Goal: Task Accomplishment & Management: Complete application form

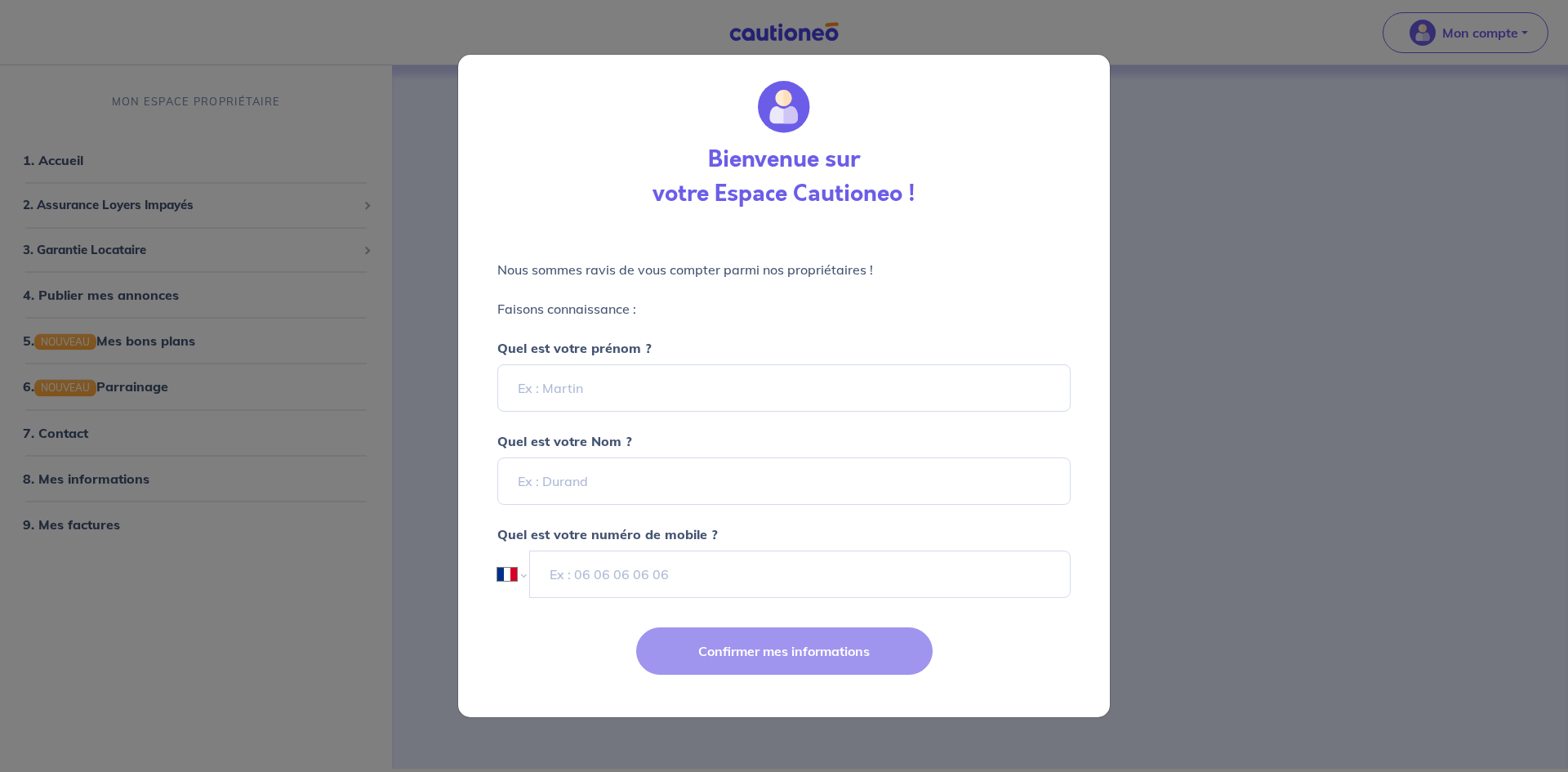
select select "FR"
type input "[PERSON_NAME]"
type input "guillas"
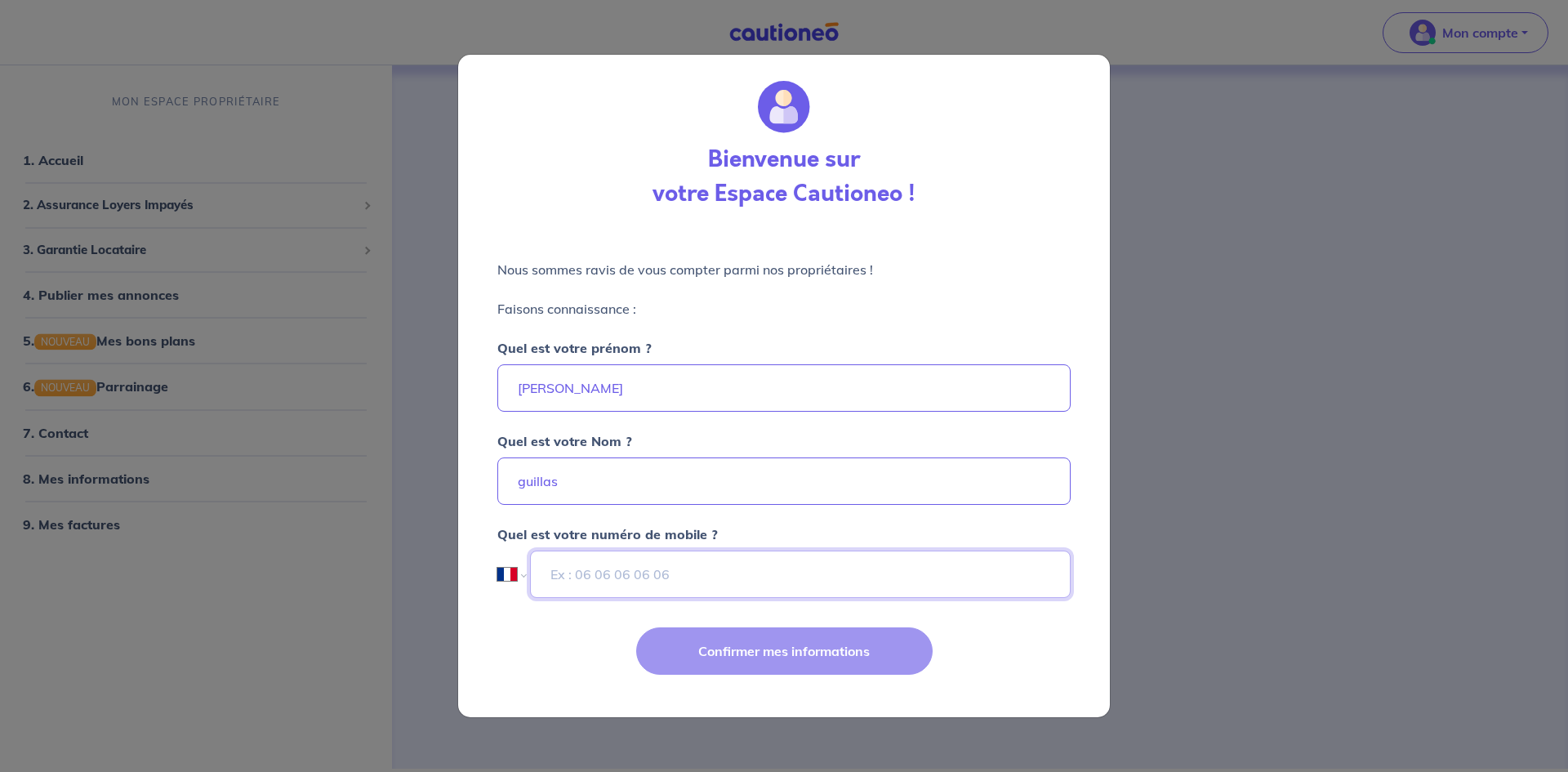
click at [593, 588] on input "tel" at bounding box center [800, 574] width 540 height 47
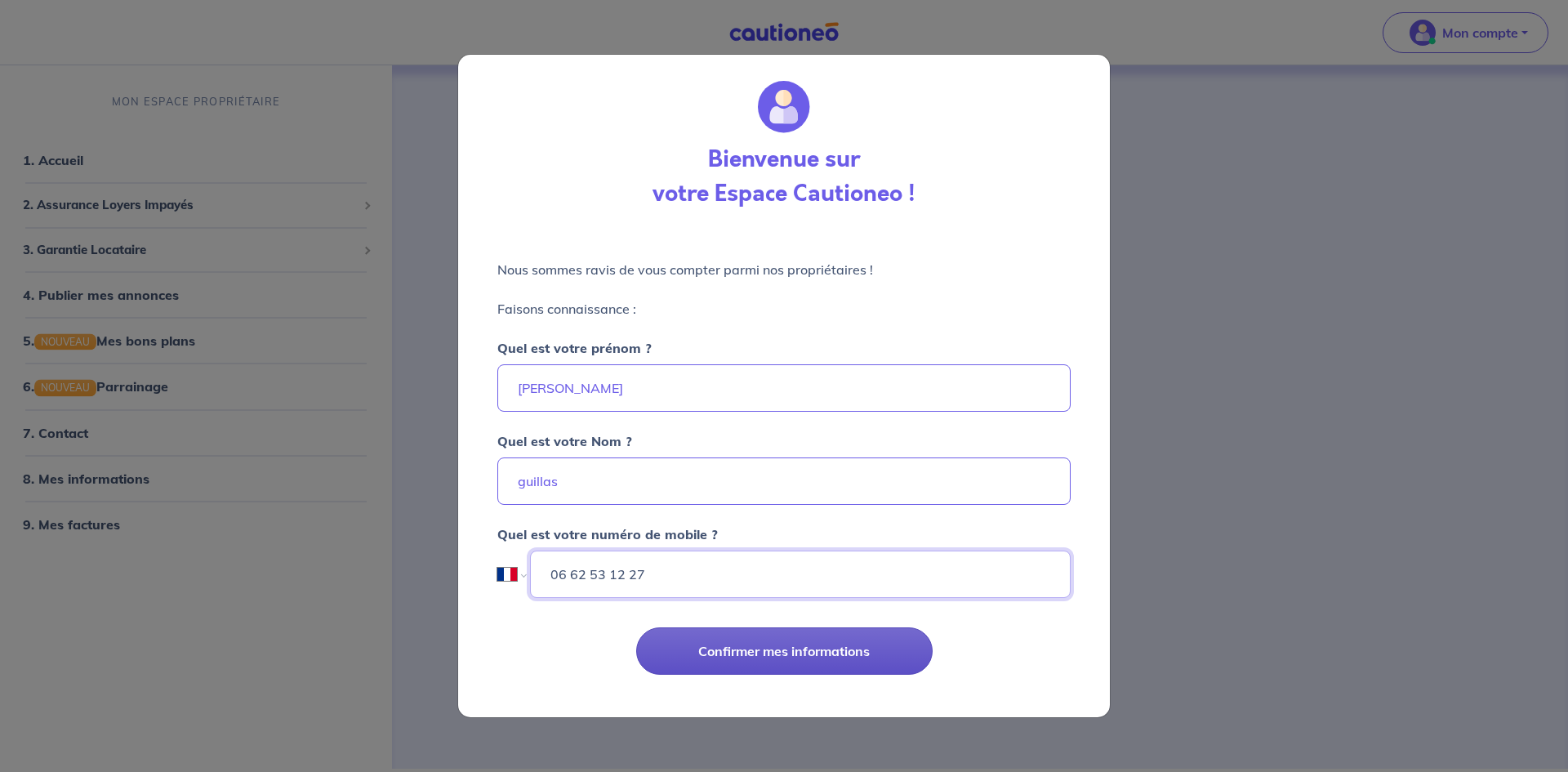
type input "06 62 53 12 27"
click at [723, 661] on button "Confirmer mes informations" at bounding box center [784, 650] width 296 height 47
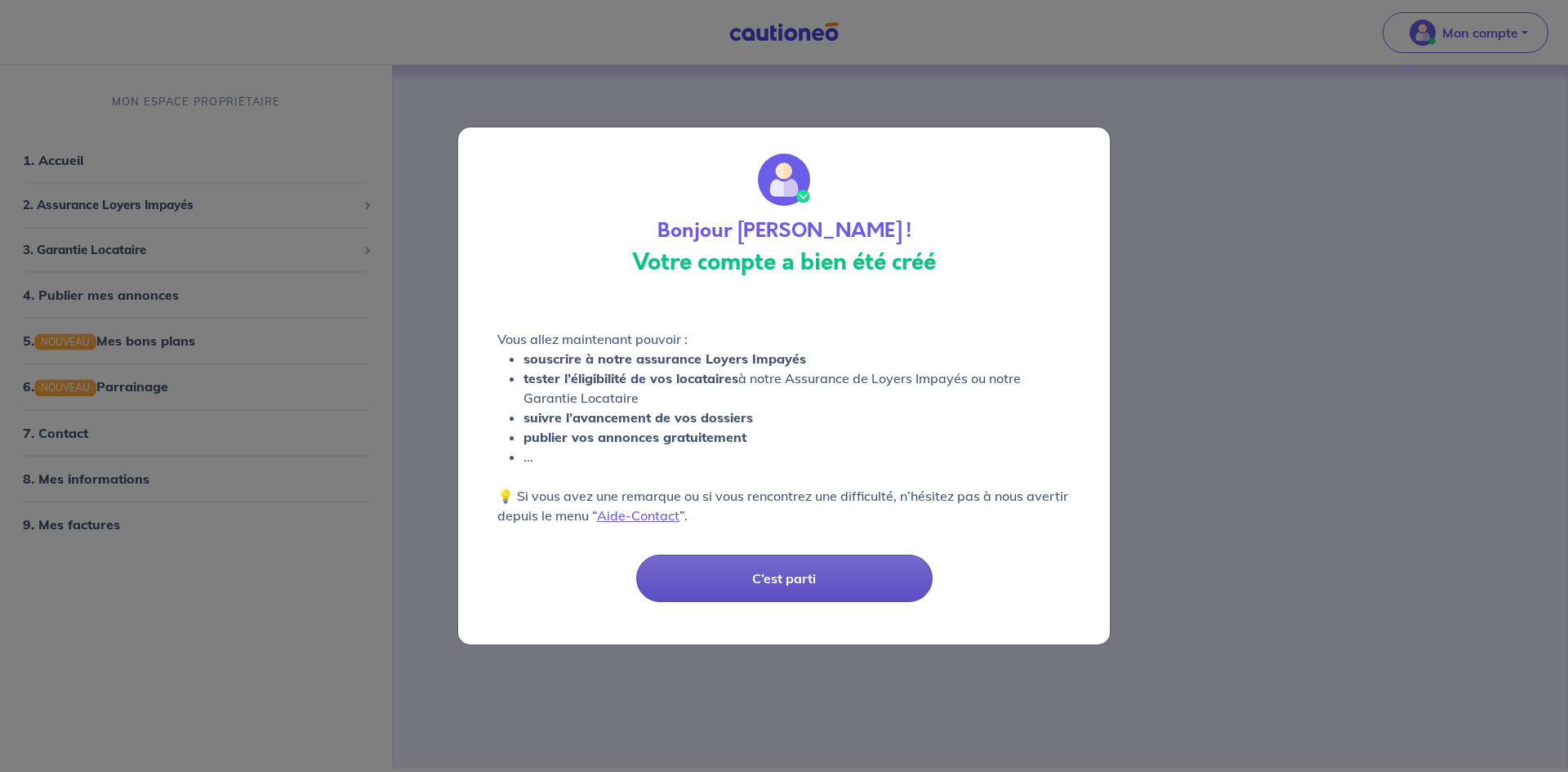
click at [786, 573] on button "C’est parti" at bounding box center [784, 578] width 296 height 47
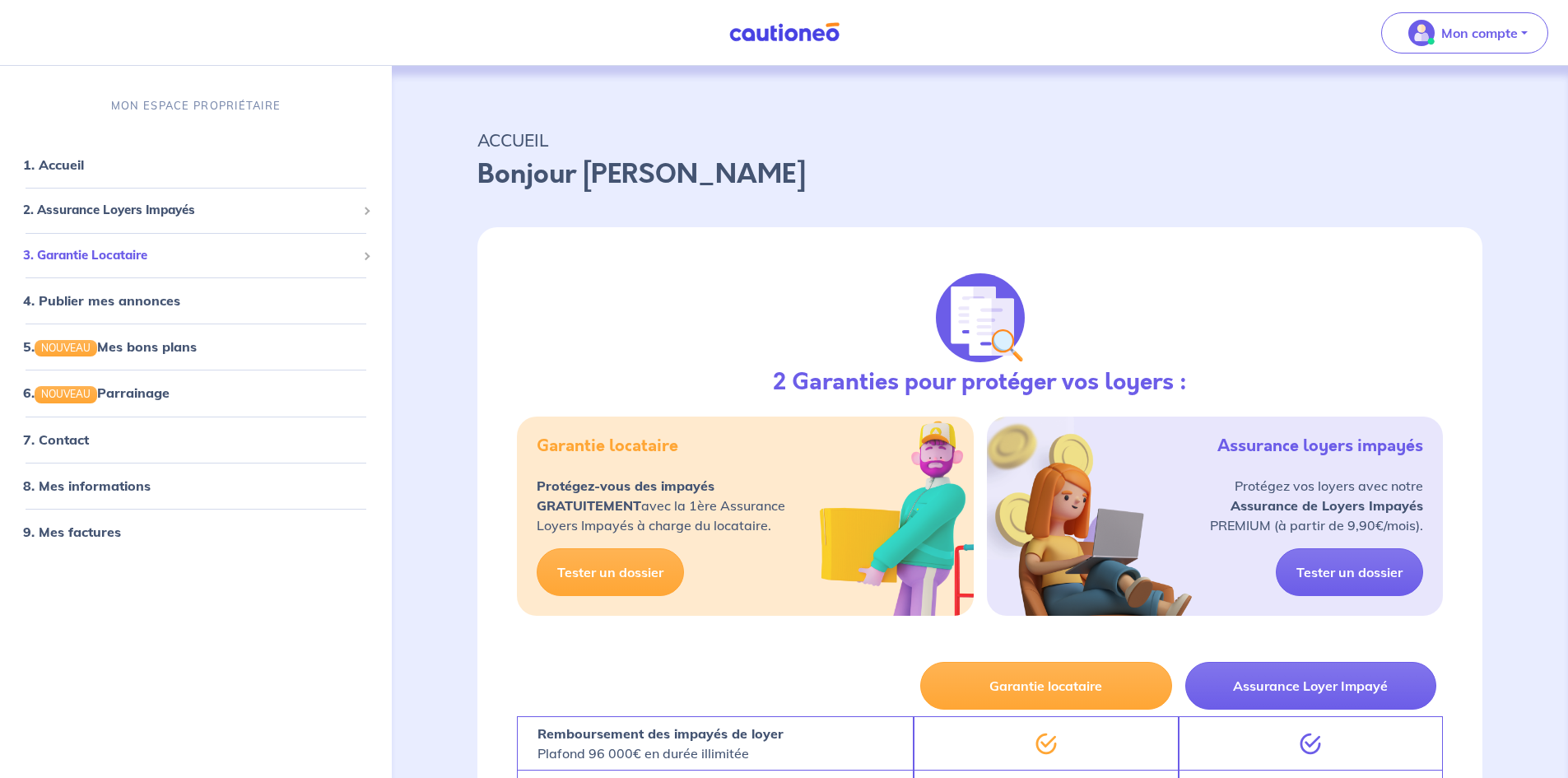
click at [137, 258] on span "3. Garantie Locataire" at bounding box center [189, 255] width 333 height 19
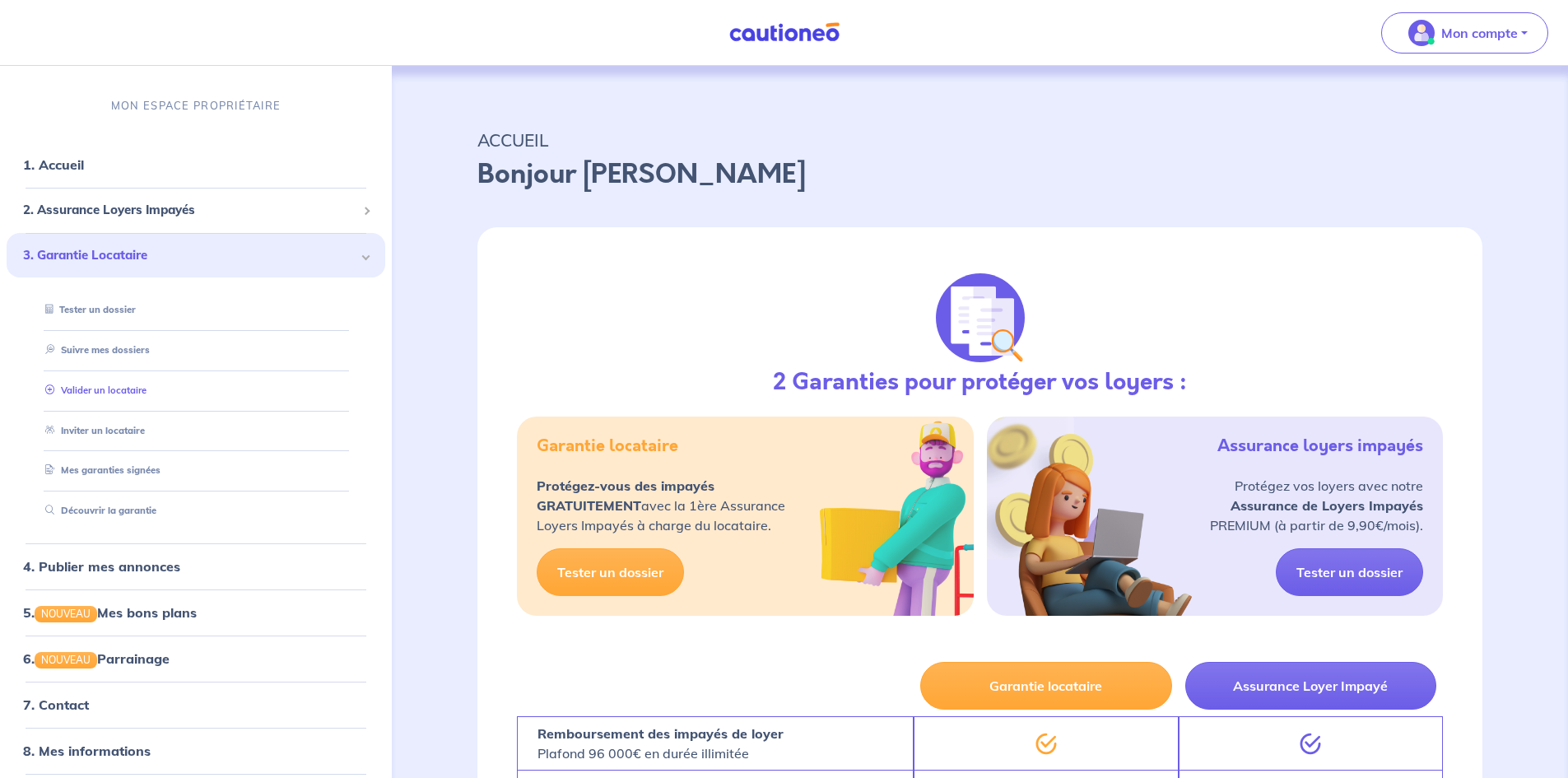
click at [129, 384] on link "Valider un locataire" at bounding box center [93, 389] width 108 height 12
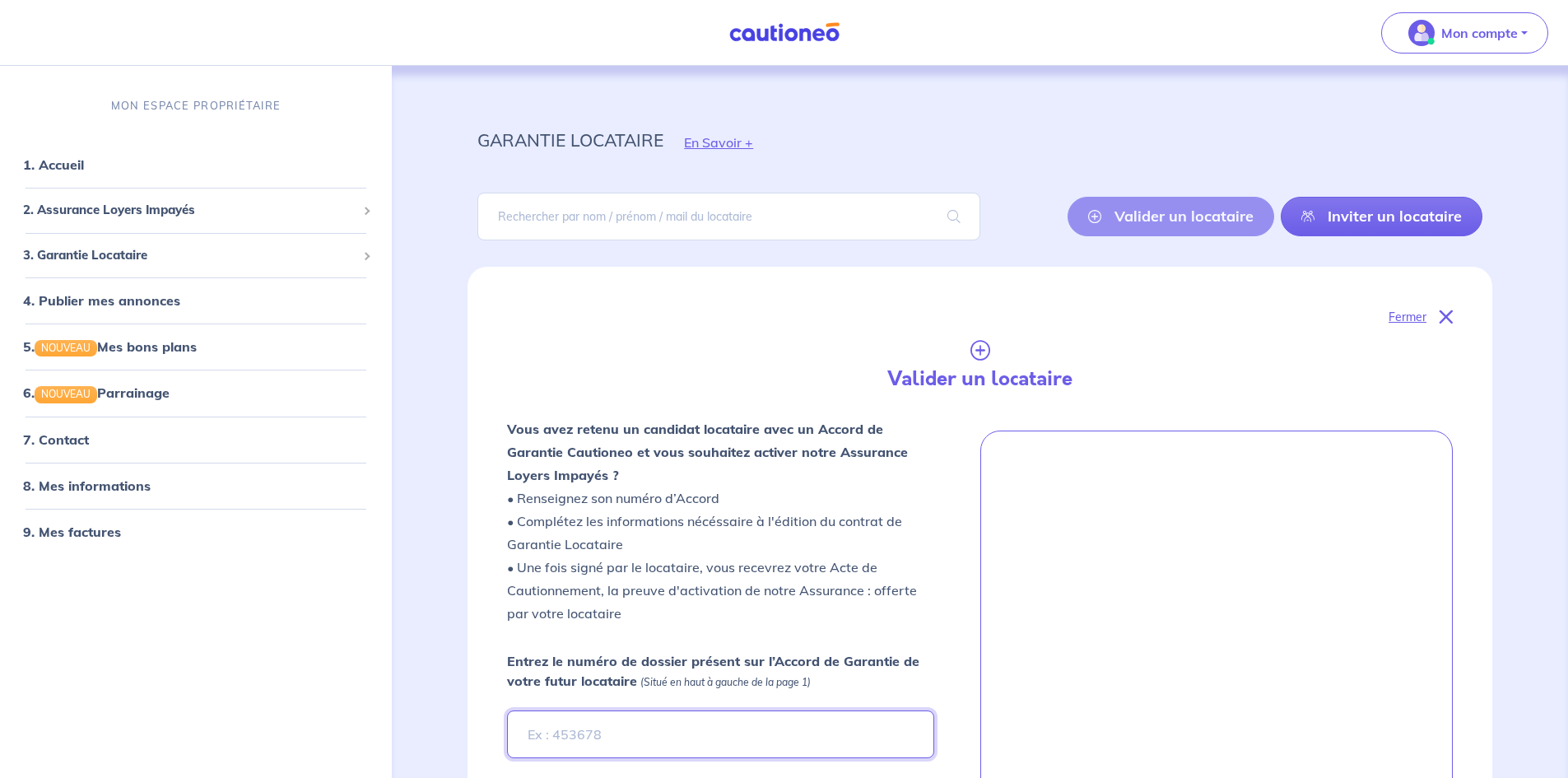
paste input "yv7APn"
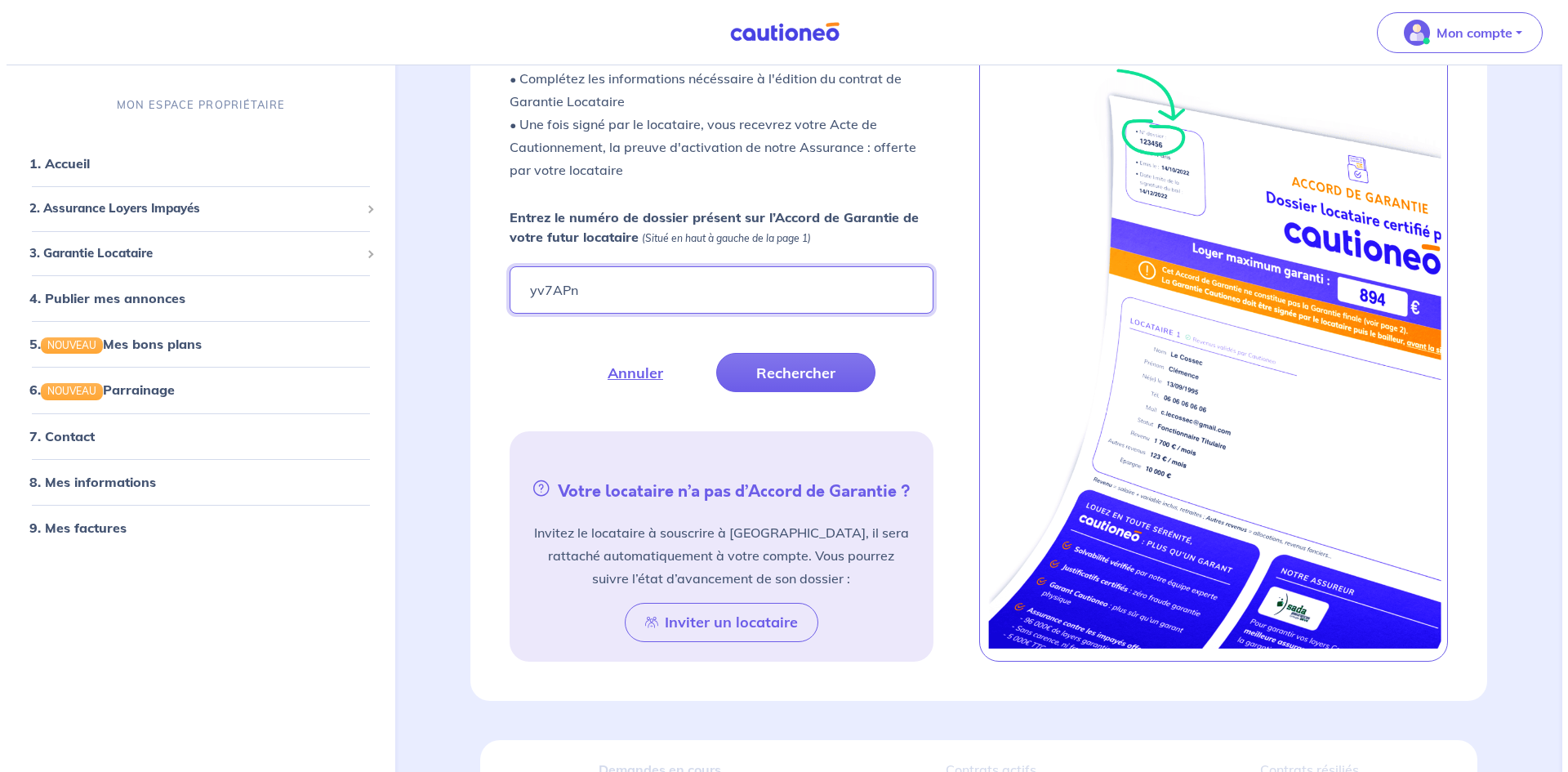
scroll to position [517, 0]
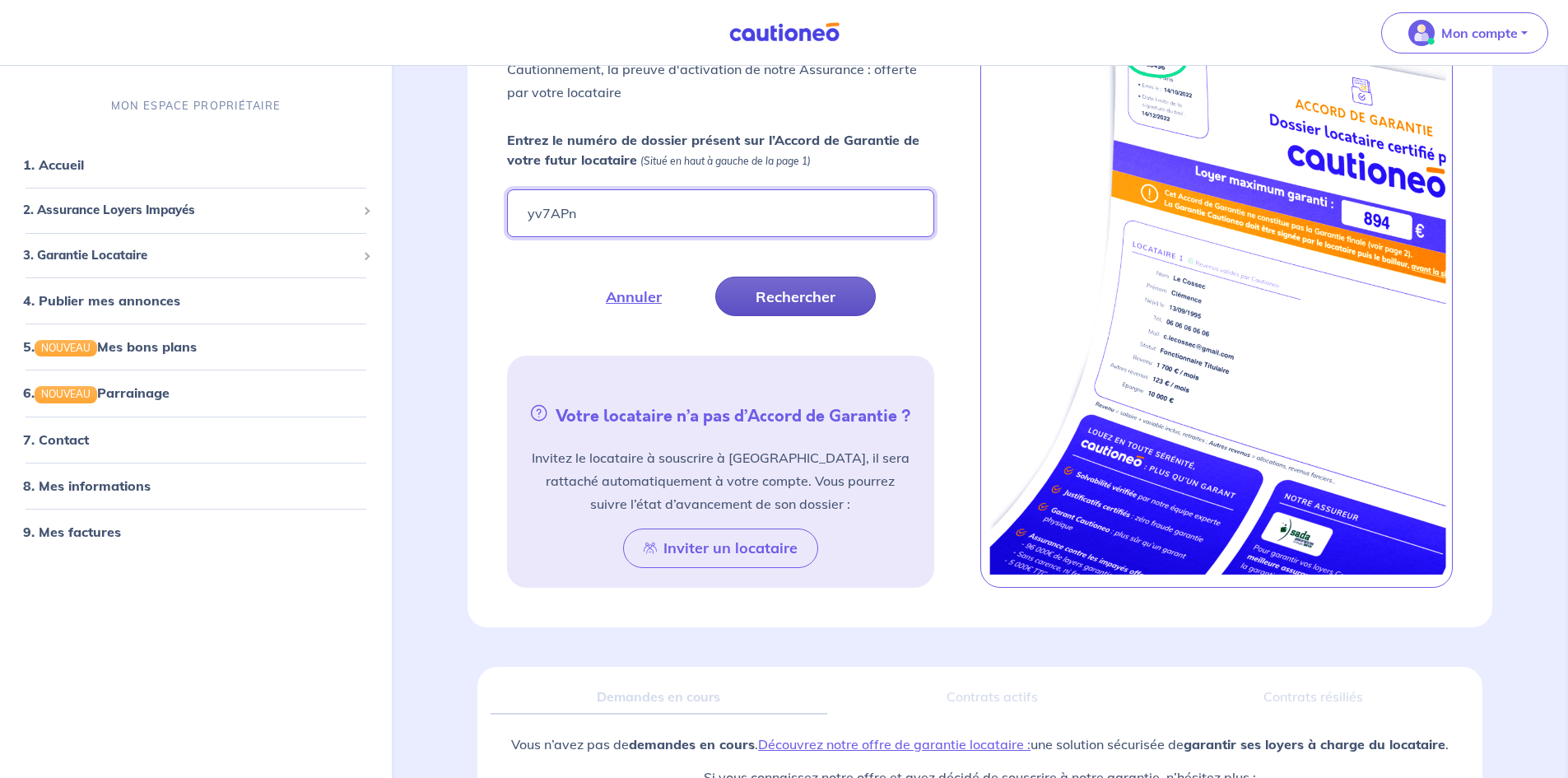
type input "yv7APn"
click at [816, 304] on button "Rechercher" at bounding box center [796, 295] width 160 height 40
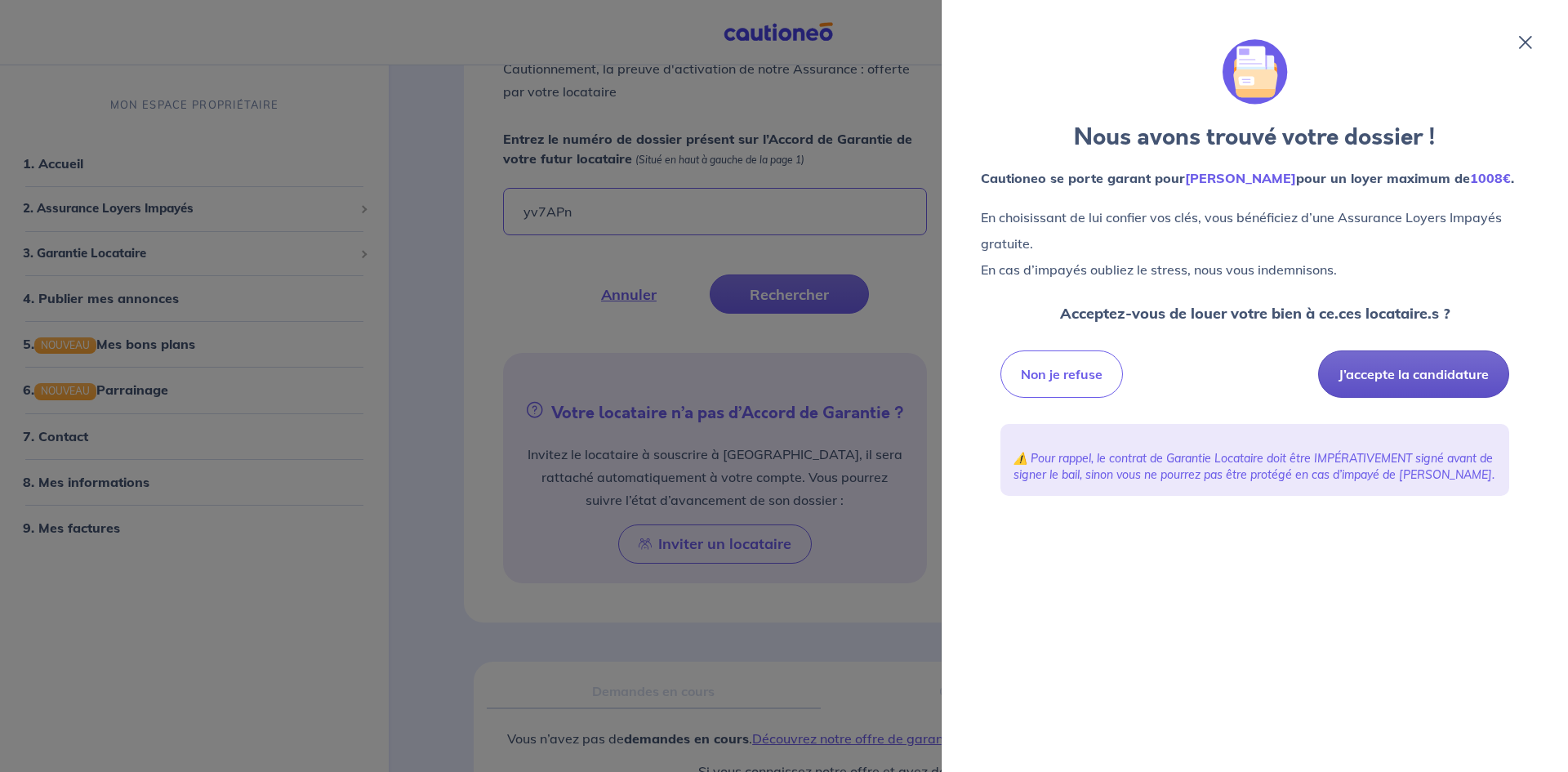
click at [1422, 373] on button "J’accepte la candidature" at bounding box center [1414, 374] width 192 height 47
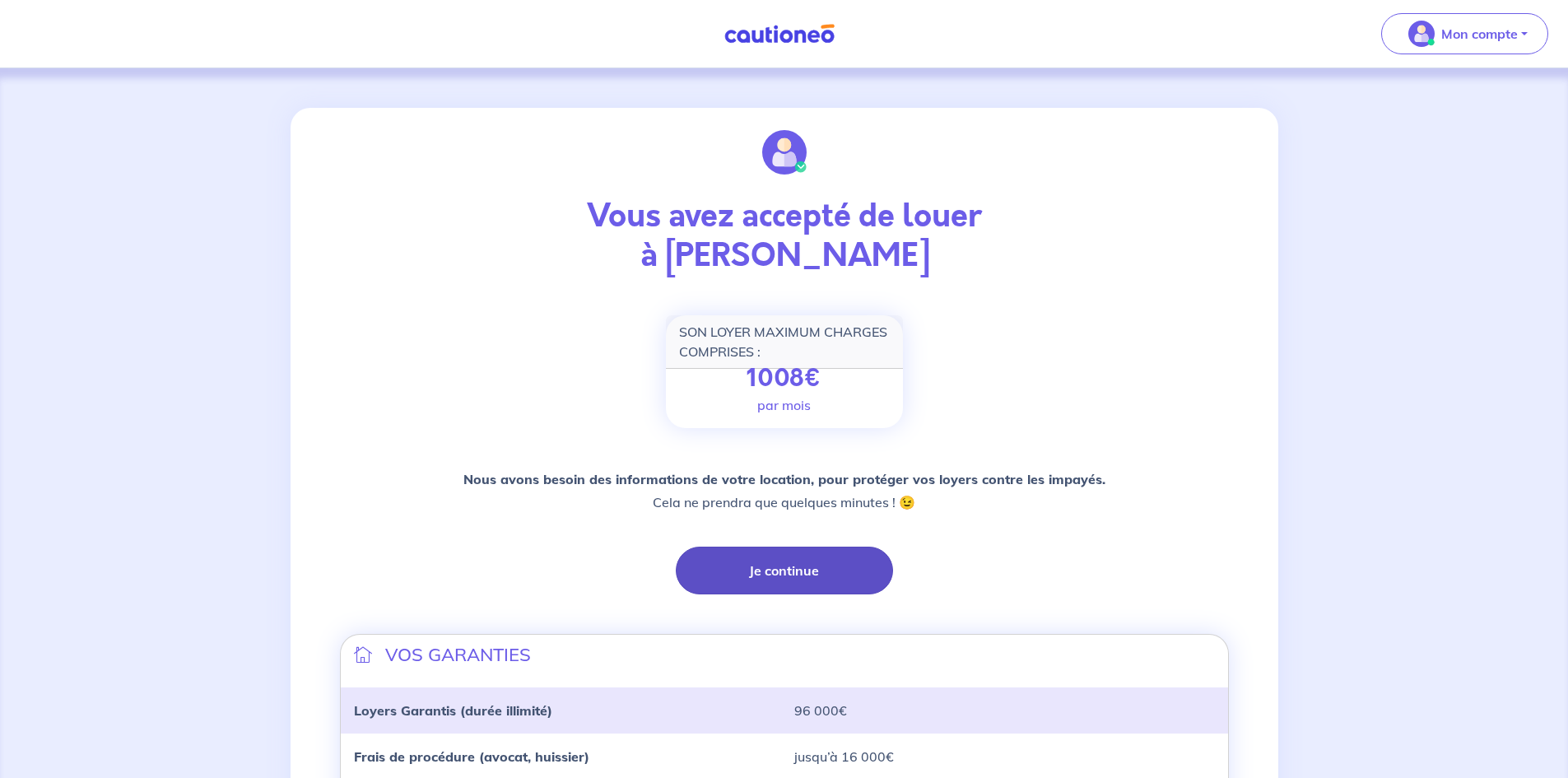
click at [785, 571] on button "Je continue" at bounding box center [784, 570] width 217 height 47
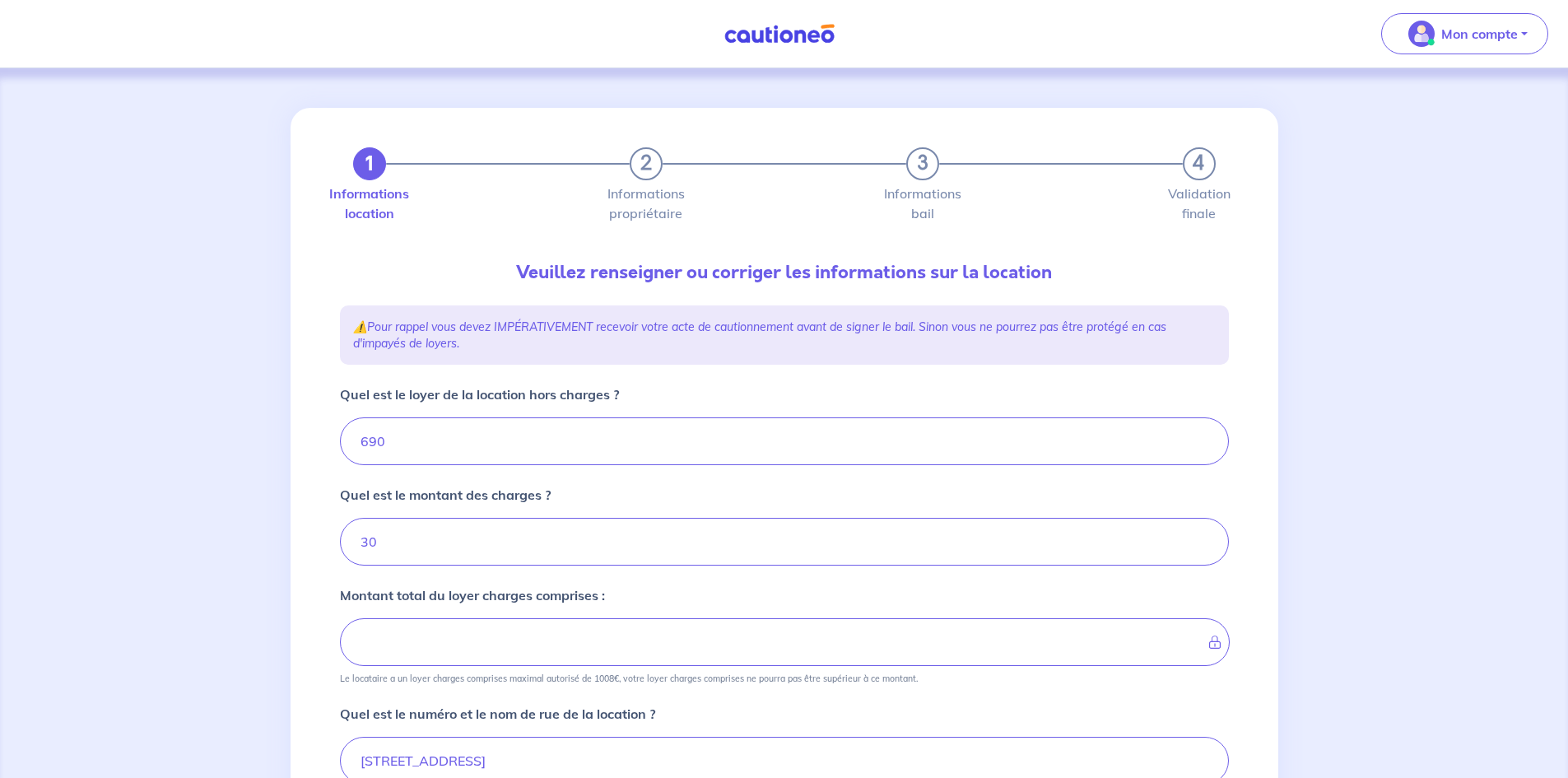
type input "720"
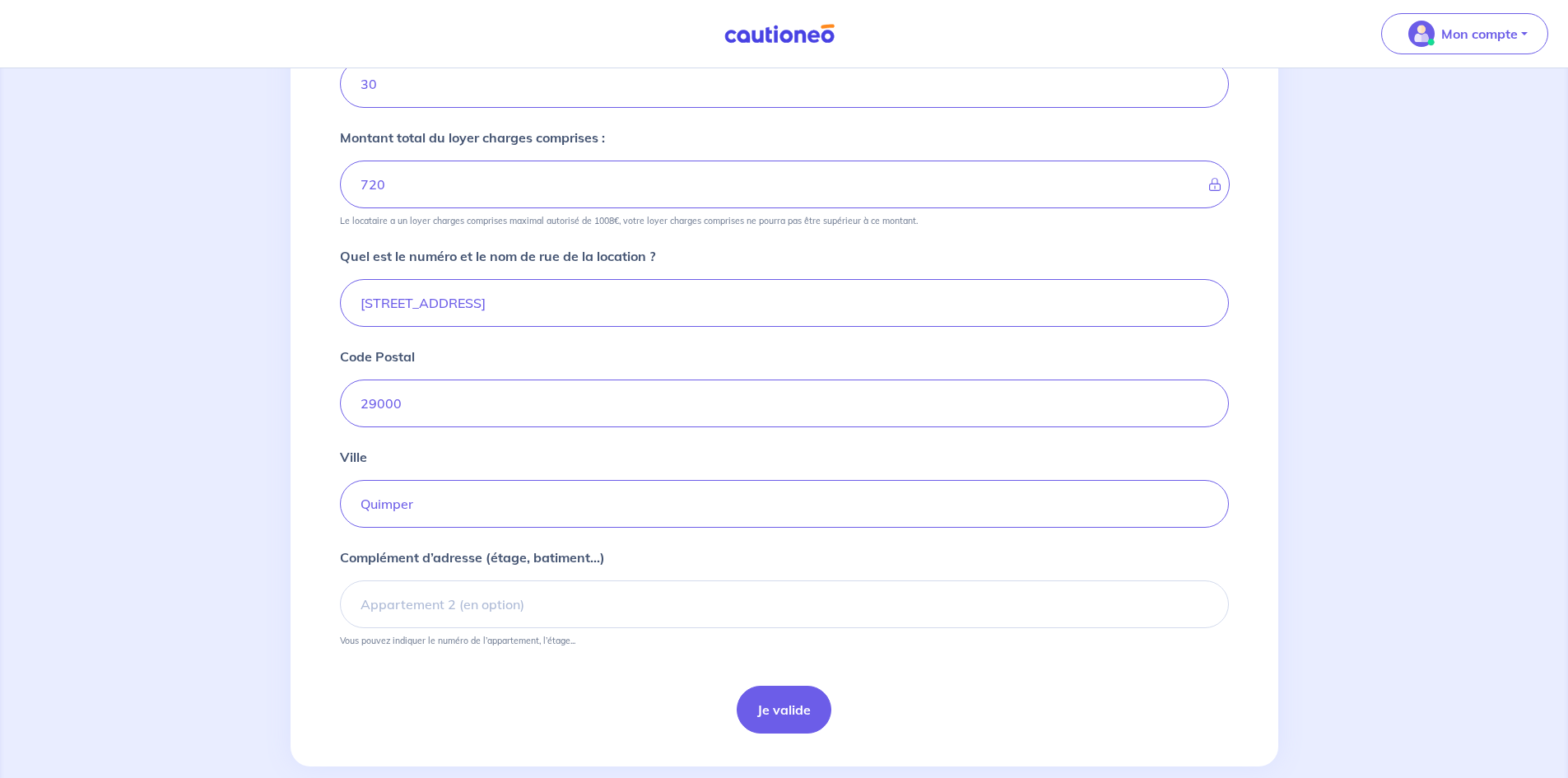
scroll to position [486, 0]
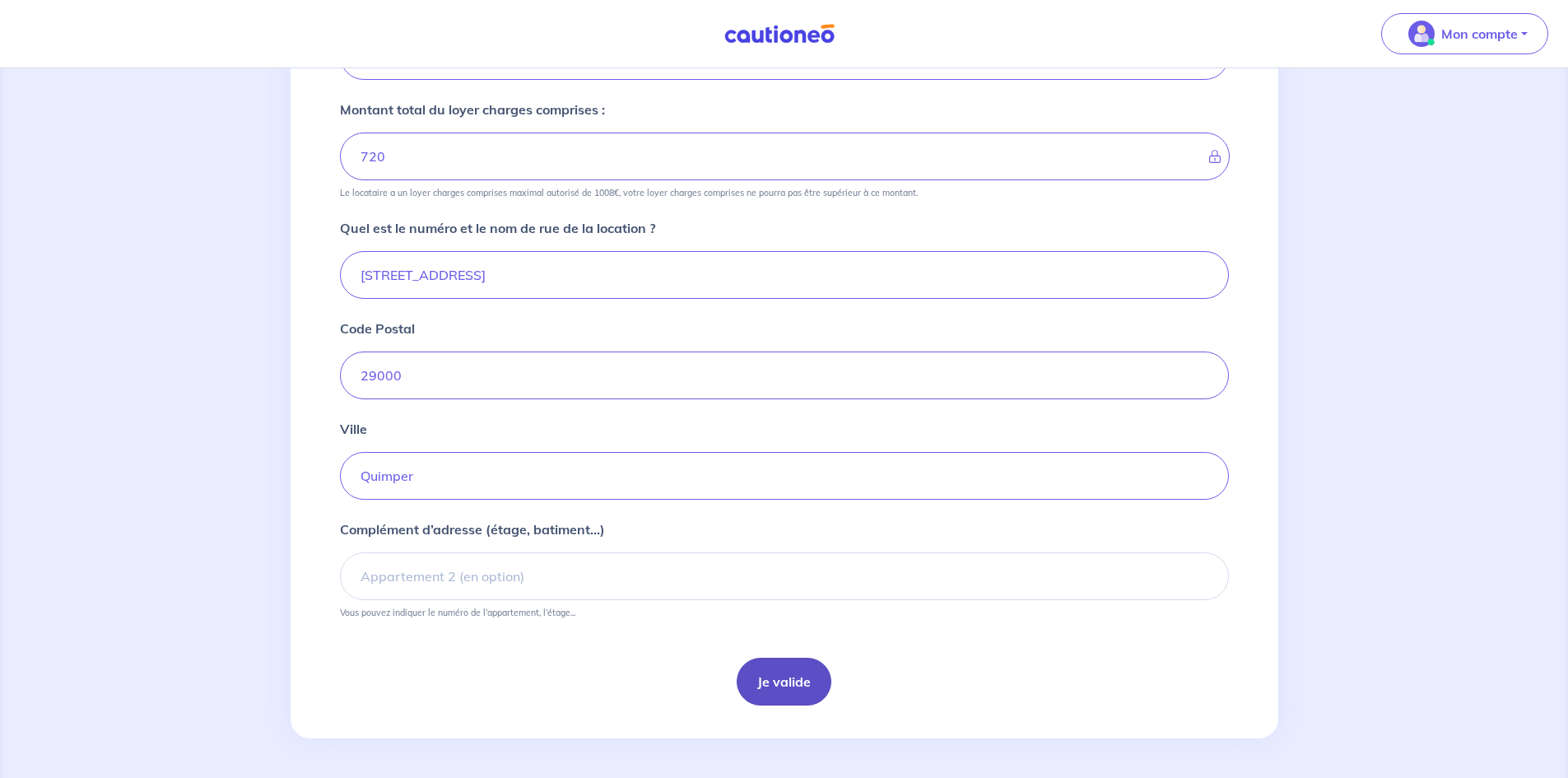
click at [782, 683] on button "Je valide" at bounding box center [784, 681] width 95 height 47
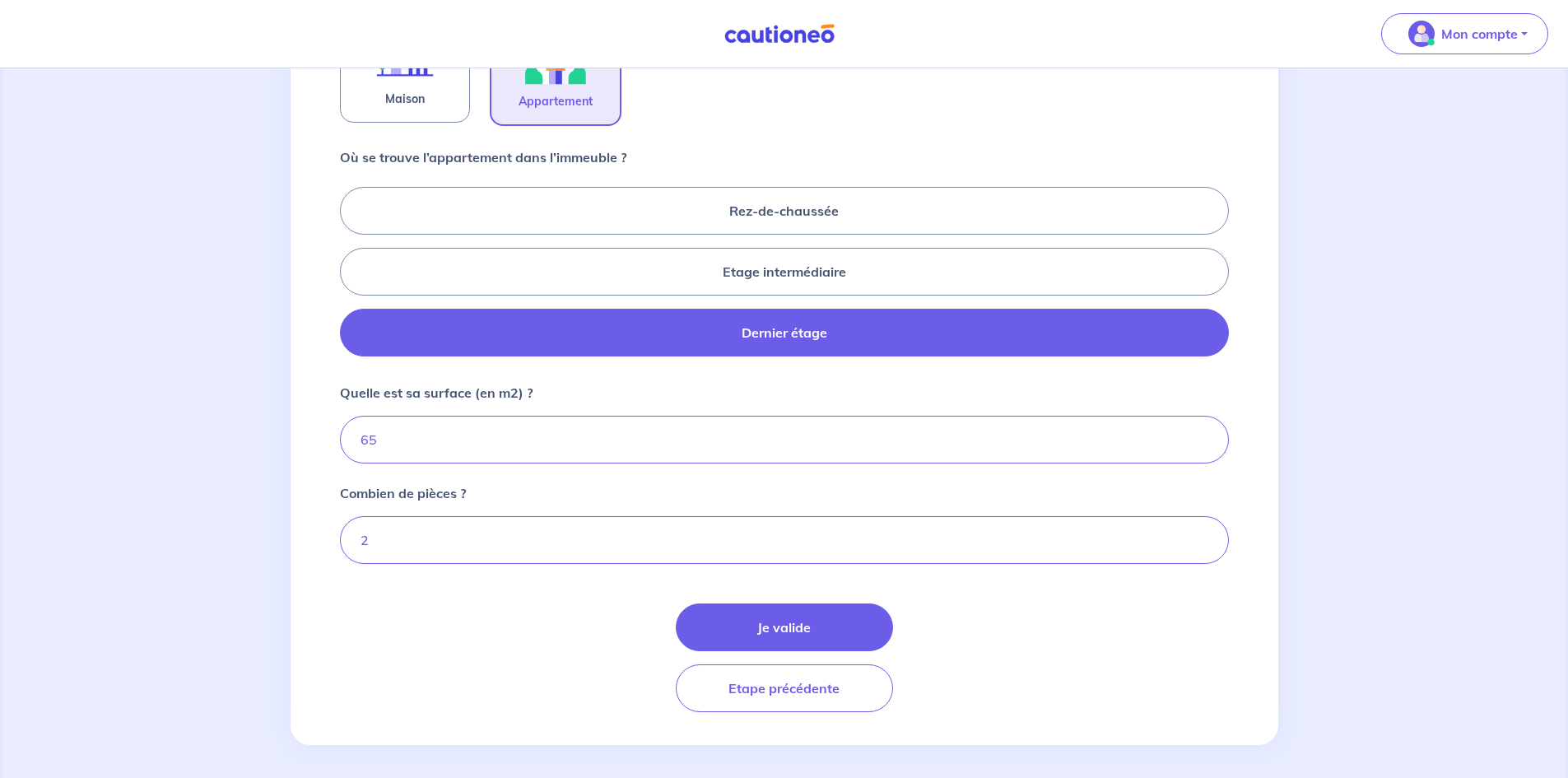
scroll to position [631, 0]
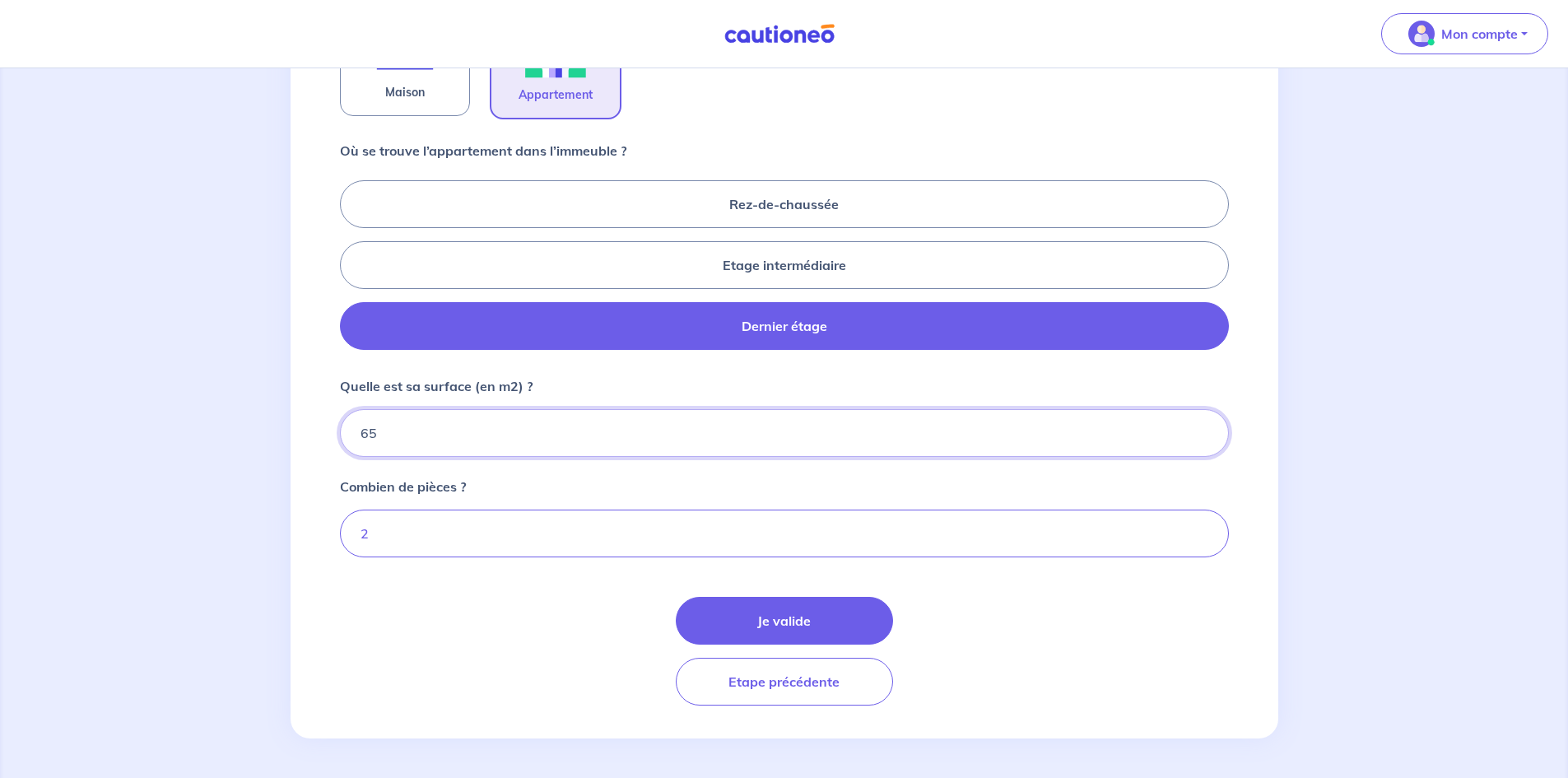
click at [515, 444] on input "65" at bounding box center [784, 432] width 889 height 47
type input "49"
click at [737, 637] on button "Je valide" at bounding box center [784, 620] width 217 height 47
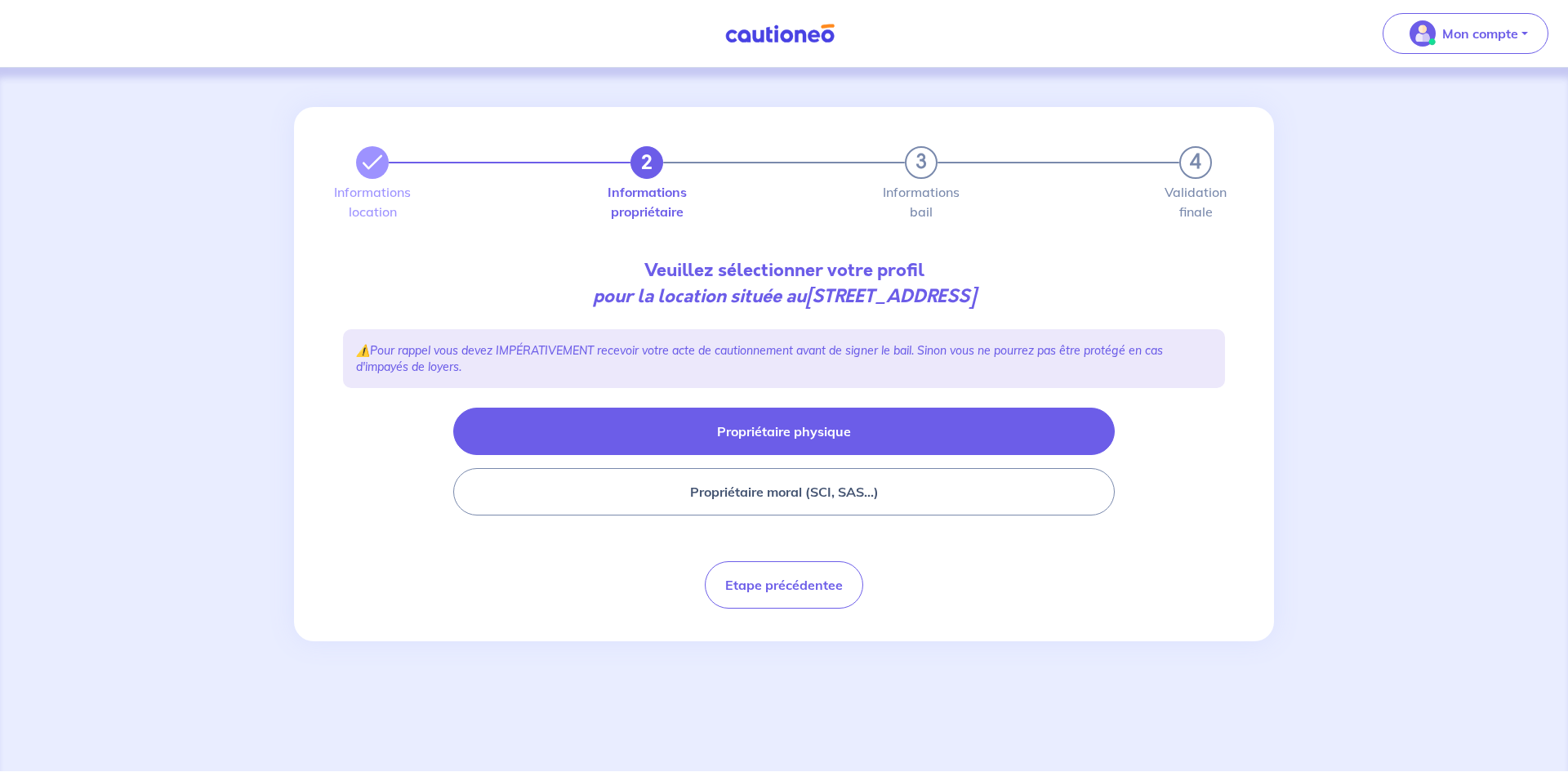
click at [788, 418] on button "Propriétaire physique" at bounding box center [784, 430] width 662 height 47
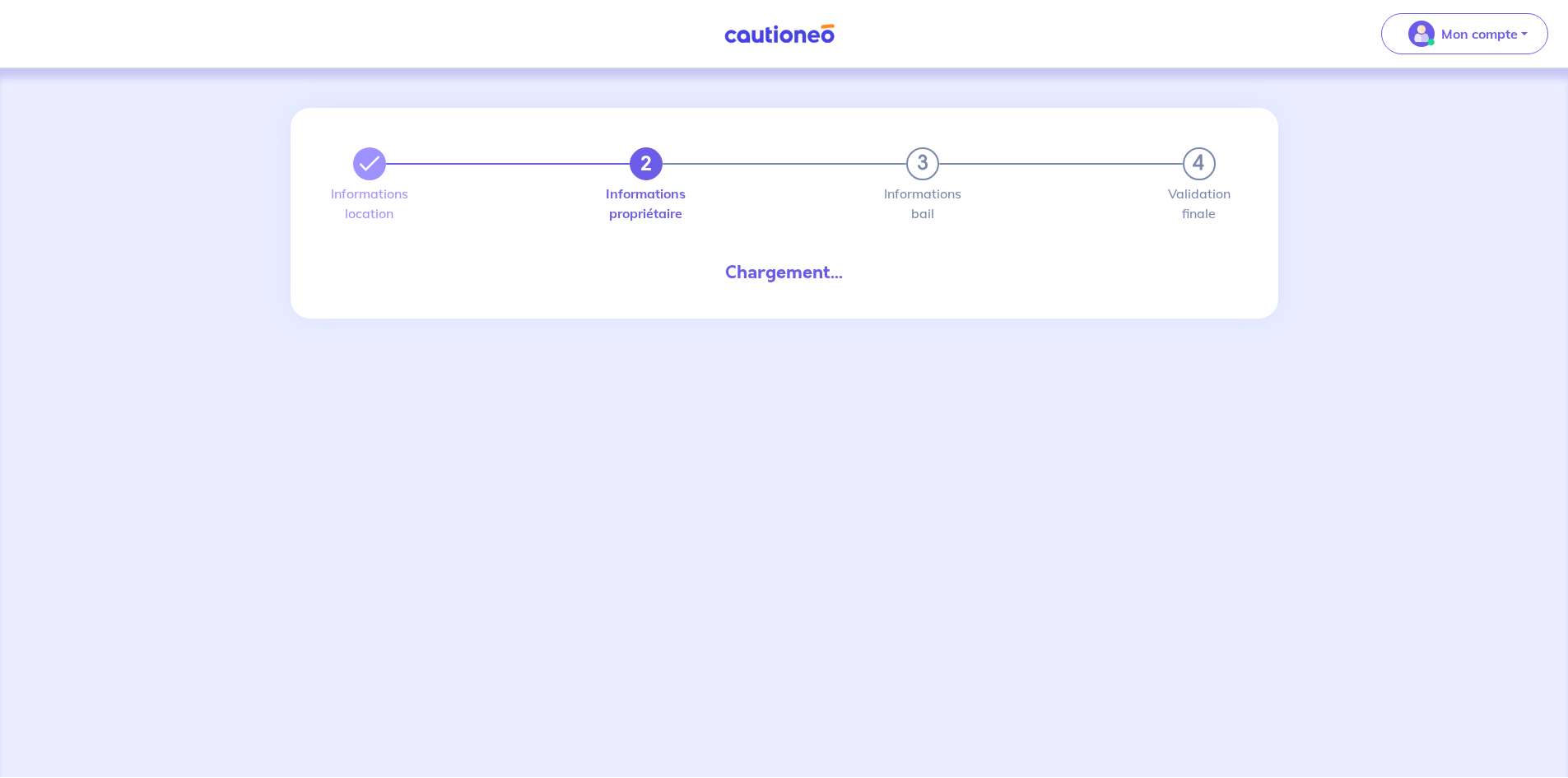
select select "FR"
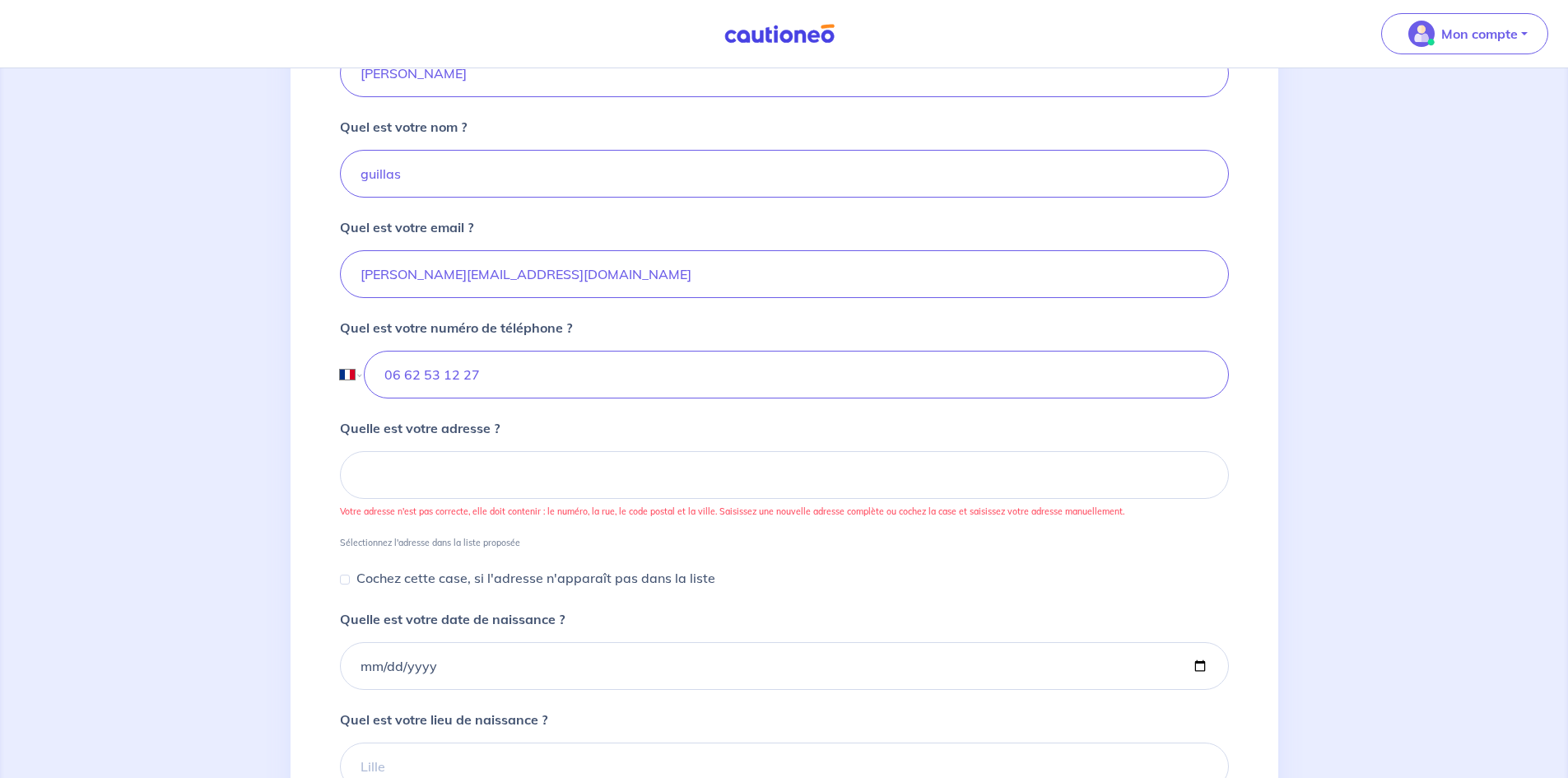
scroll to position [420, 0]
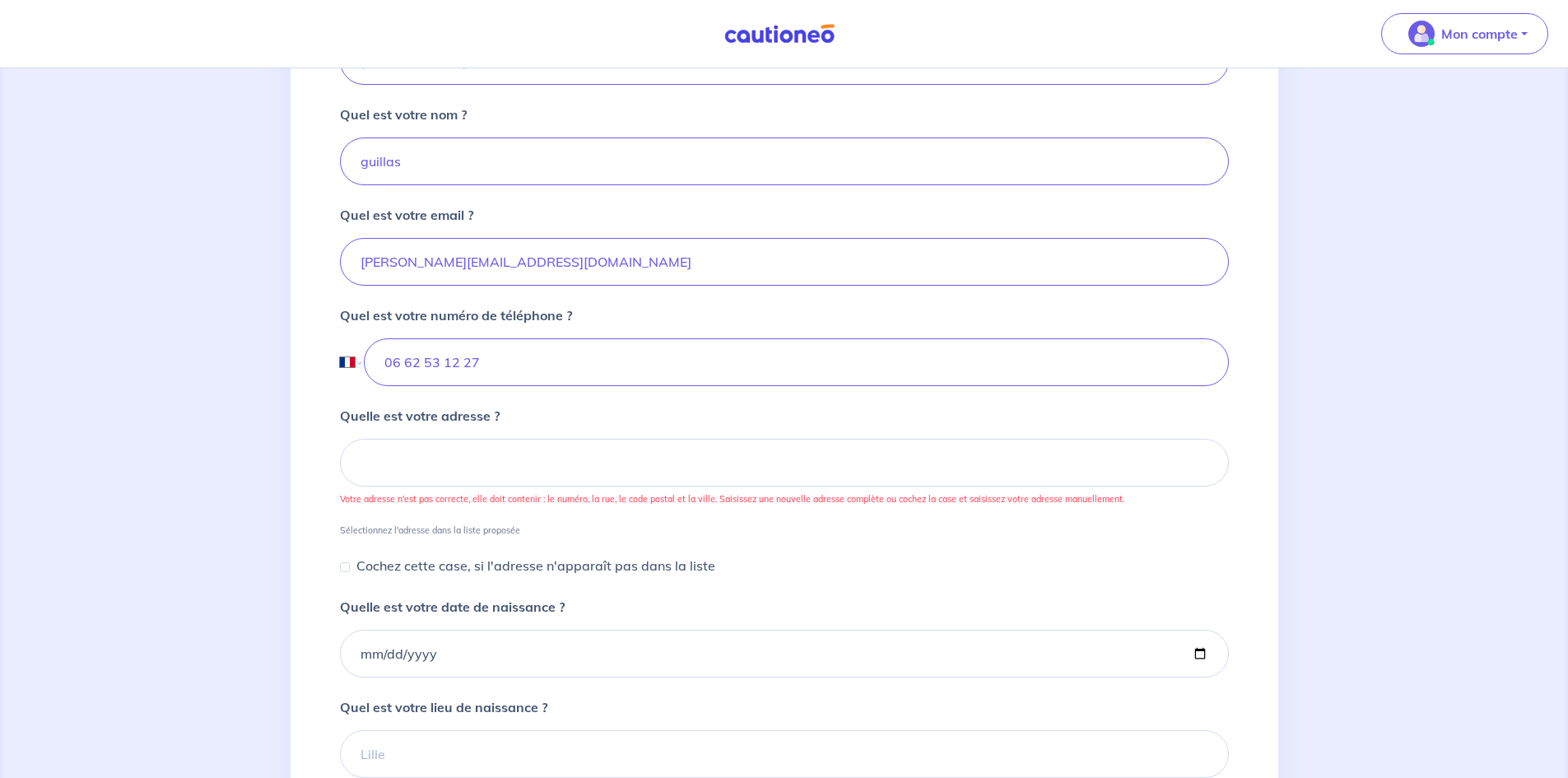
click at [544, 397] on form "Quel est votre prénom ? sonia Quel est votre nom ? guillas Quel est votre email…" at bounding box center [784, 557] width 889 height 1106
click at [506, 454] on input at bounding box center [784, 461] width 889 height 47
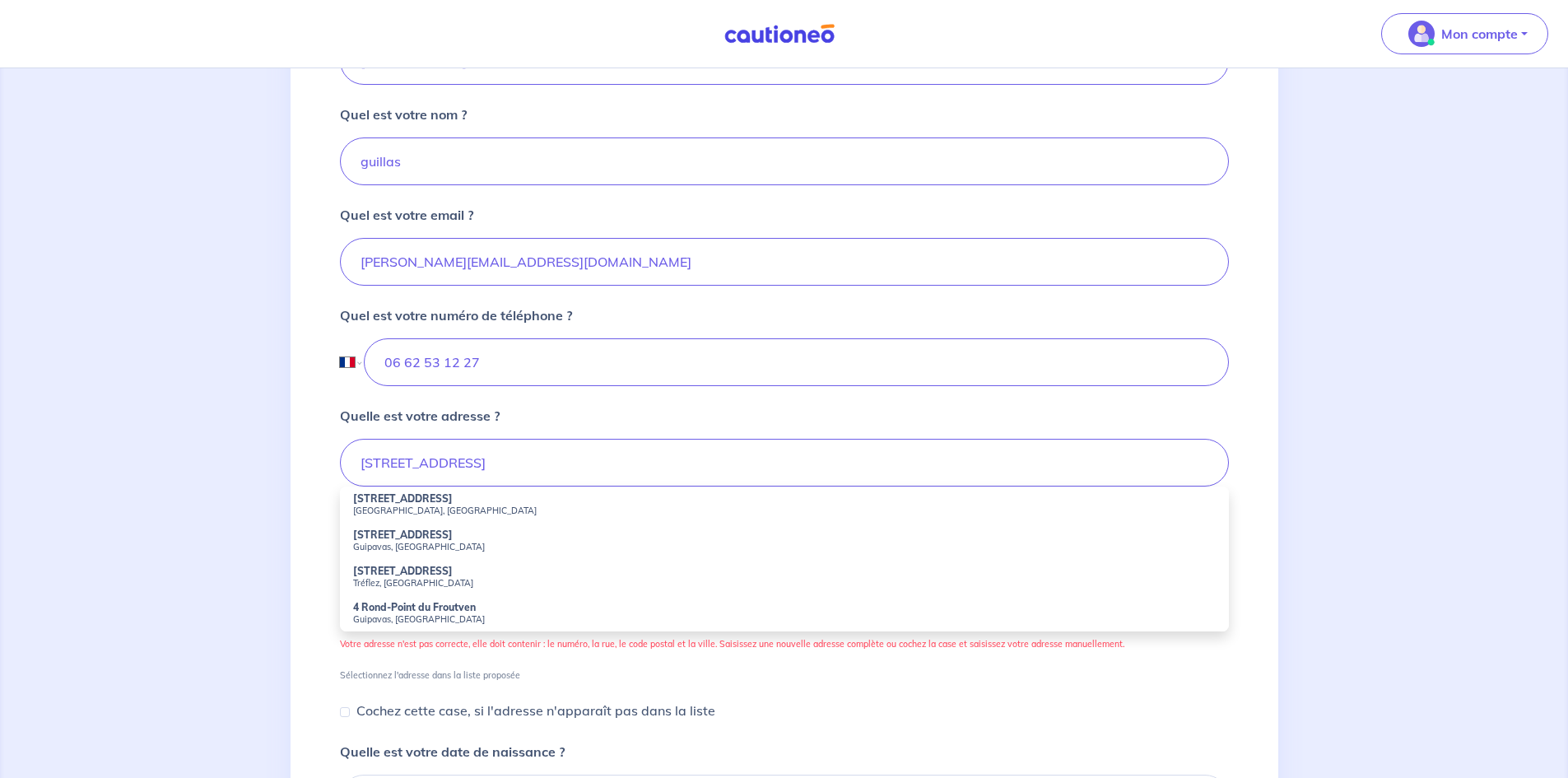
click at [416, 505] on small "Quimper, France" at bounding box center [785, 511] width 863 height 12
type input "4 Rue du Frout, Quimper, France"
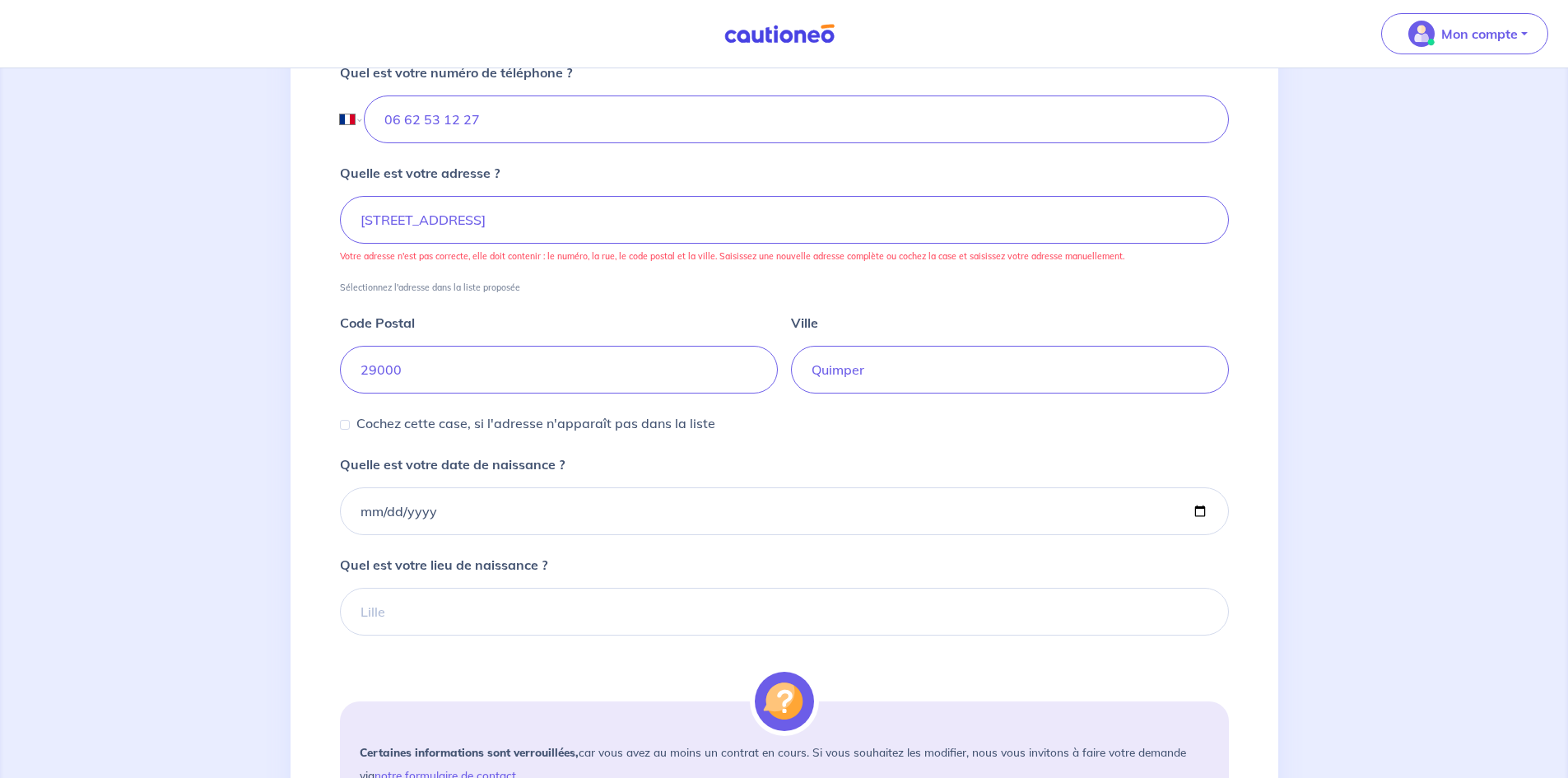
scroll to position [708, 0]
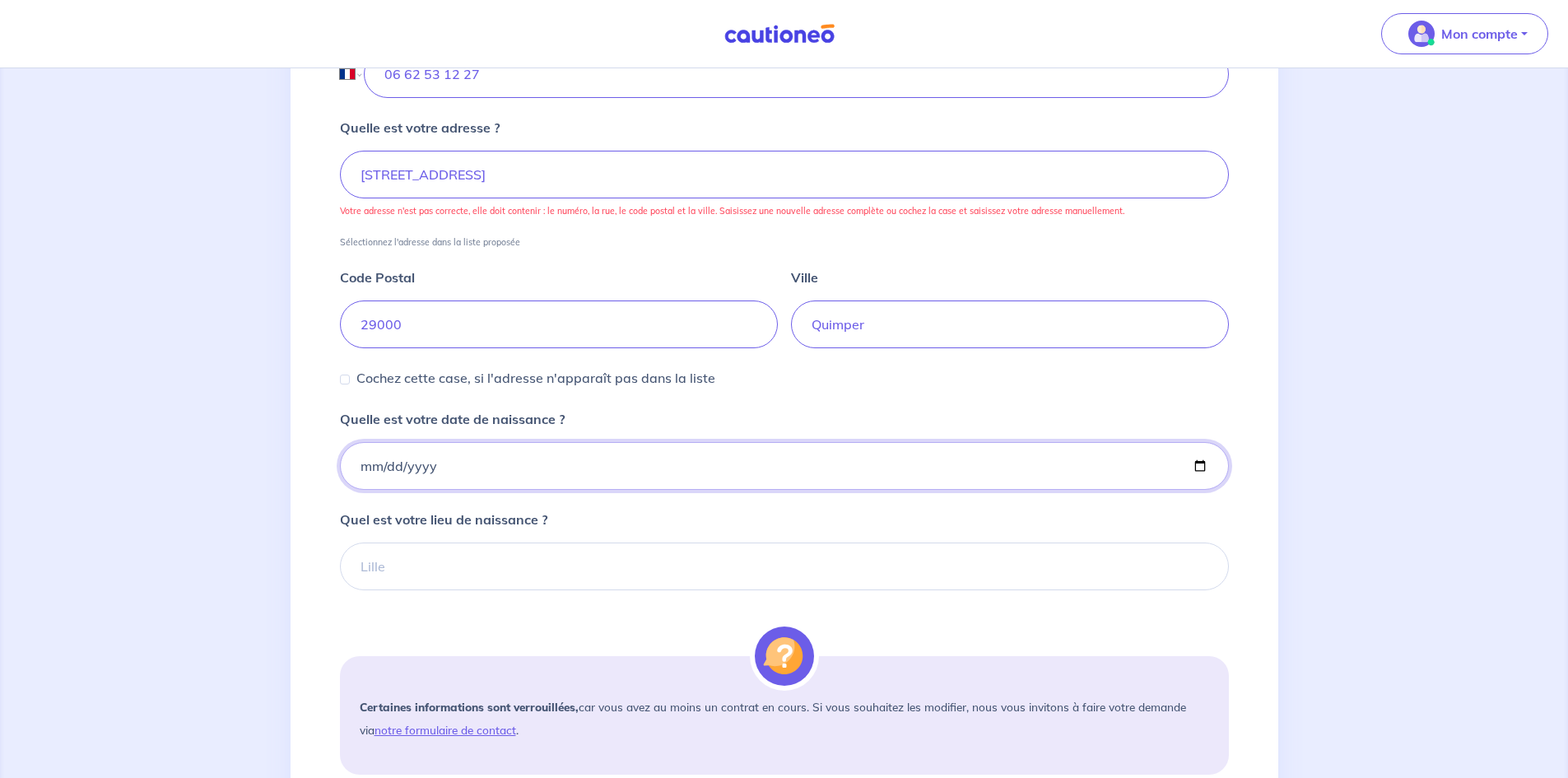
click at [376, 481] on input "Quelle est votre date de naissance ?" at bounding box center [784, 465] width 889 height 47
type input "1977-04-12"
click at [389, 564] on input "Quel est votre lieu de naissance ?" at bounding box center [784, 566] width 889 height 47
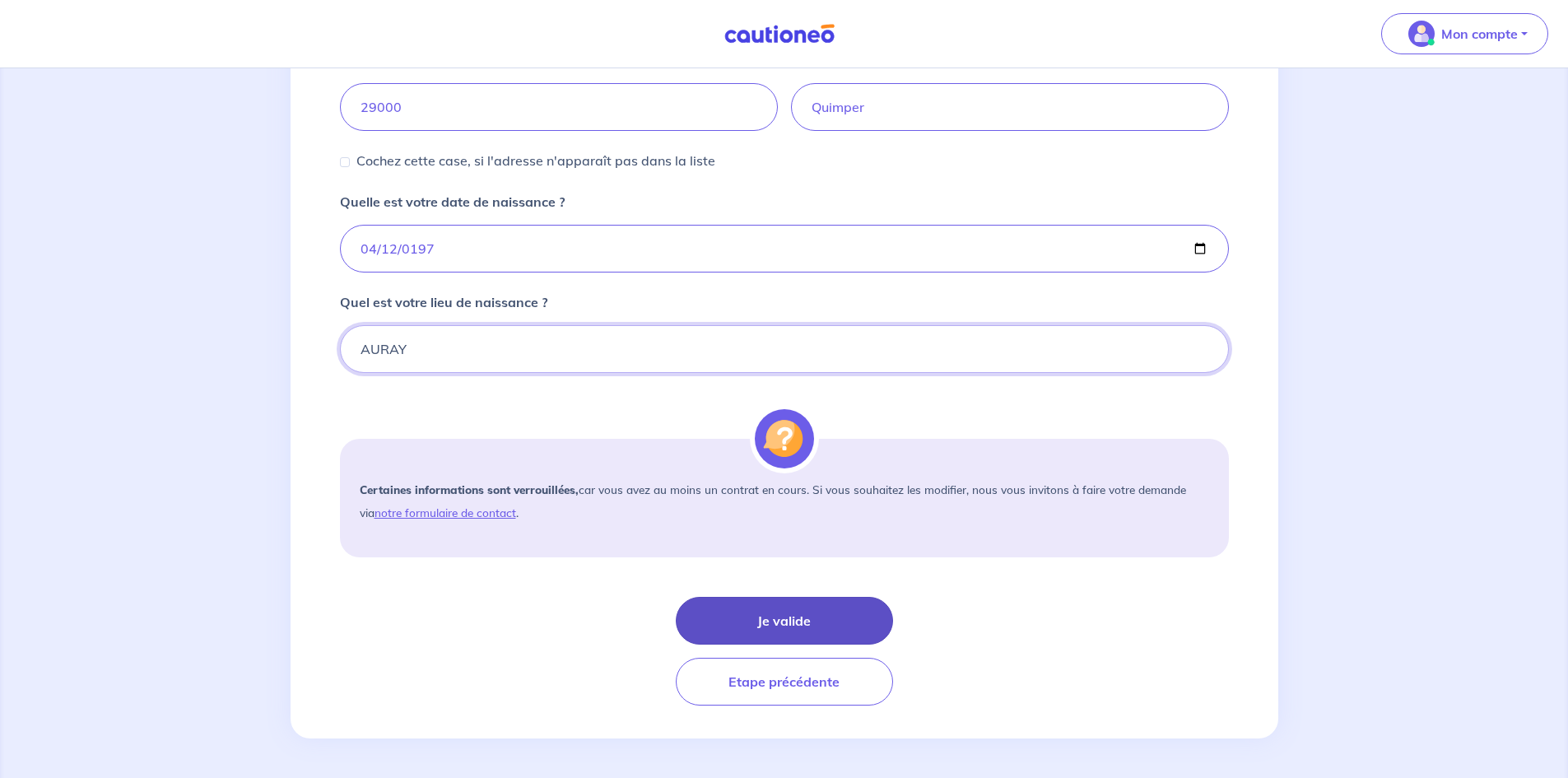
type input "AURAY"
click at [789, 632] on button "Je valide" at bounding box center [784, 620] width 217 height 47
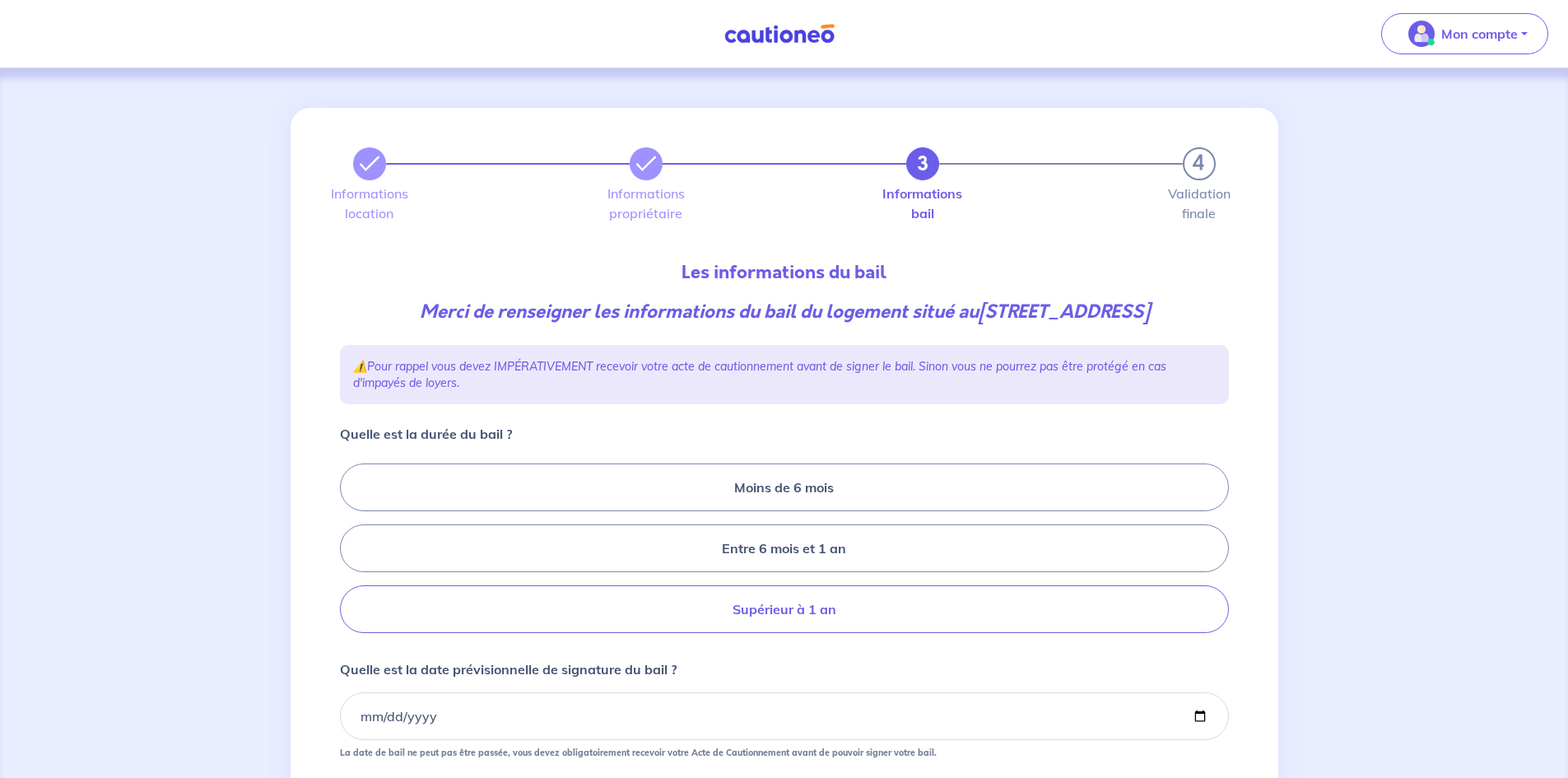
click at [858, 623] on label "Supérieur à 1 an" at bounding box center [784, 608] width 889 height 47
click at [350, 554] on input "Supérieur à 1 an" at bounding box center [345, 548] width 11 height 11
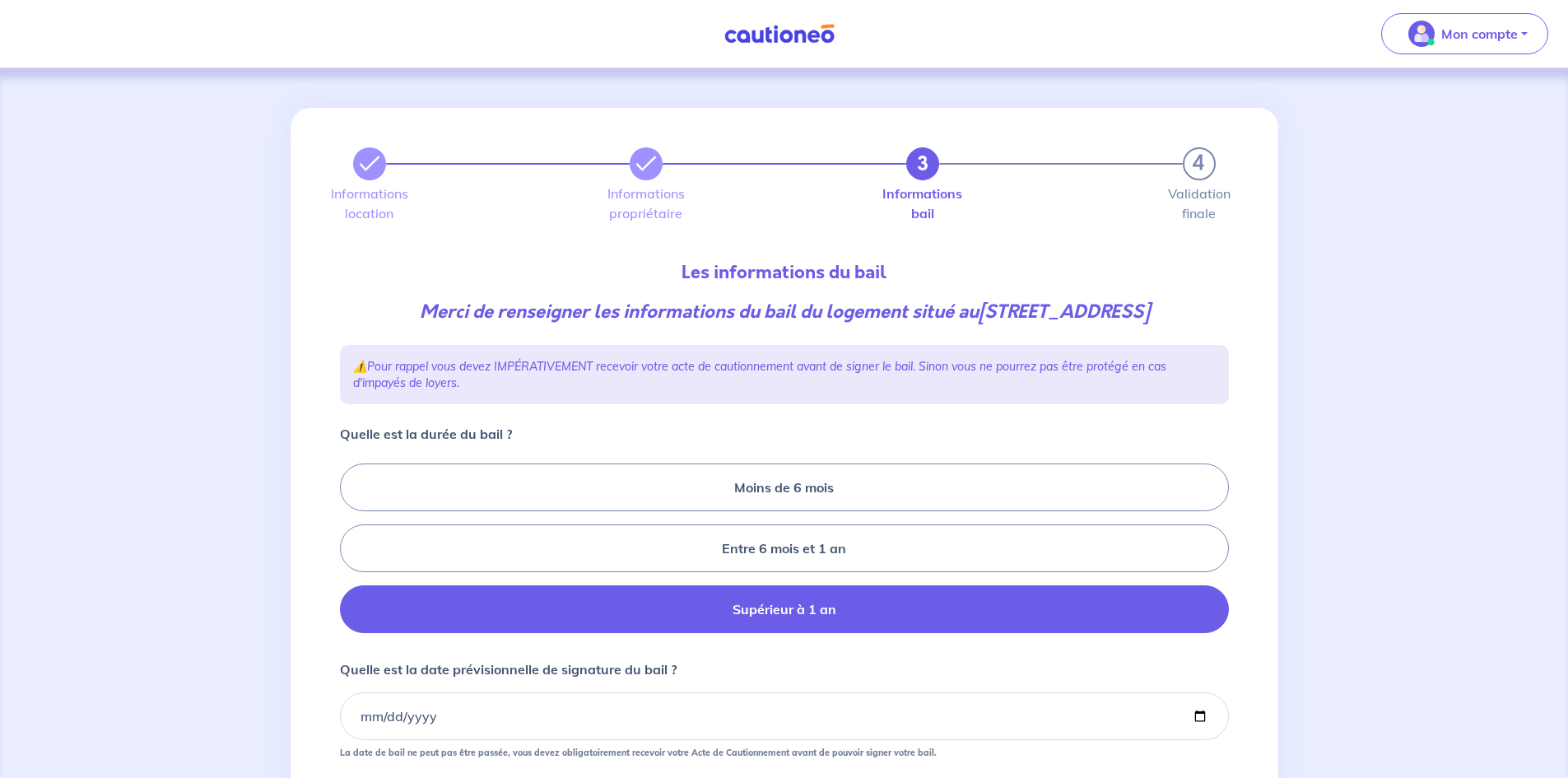
radio input "true"
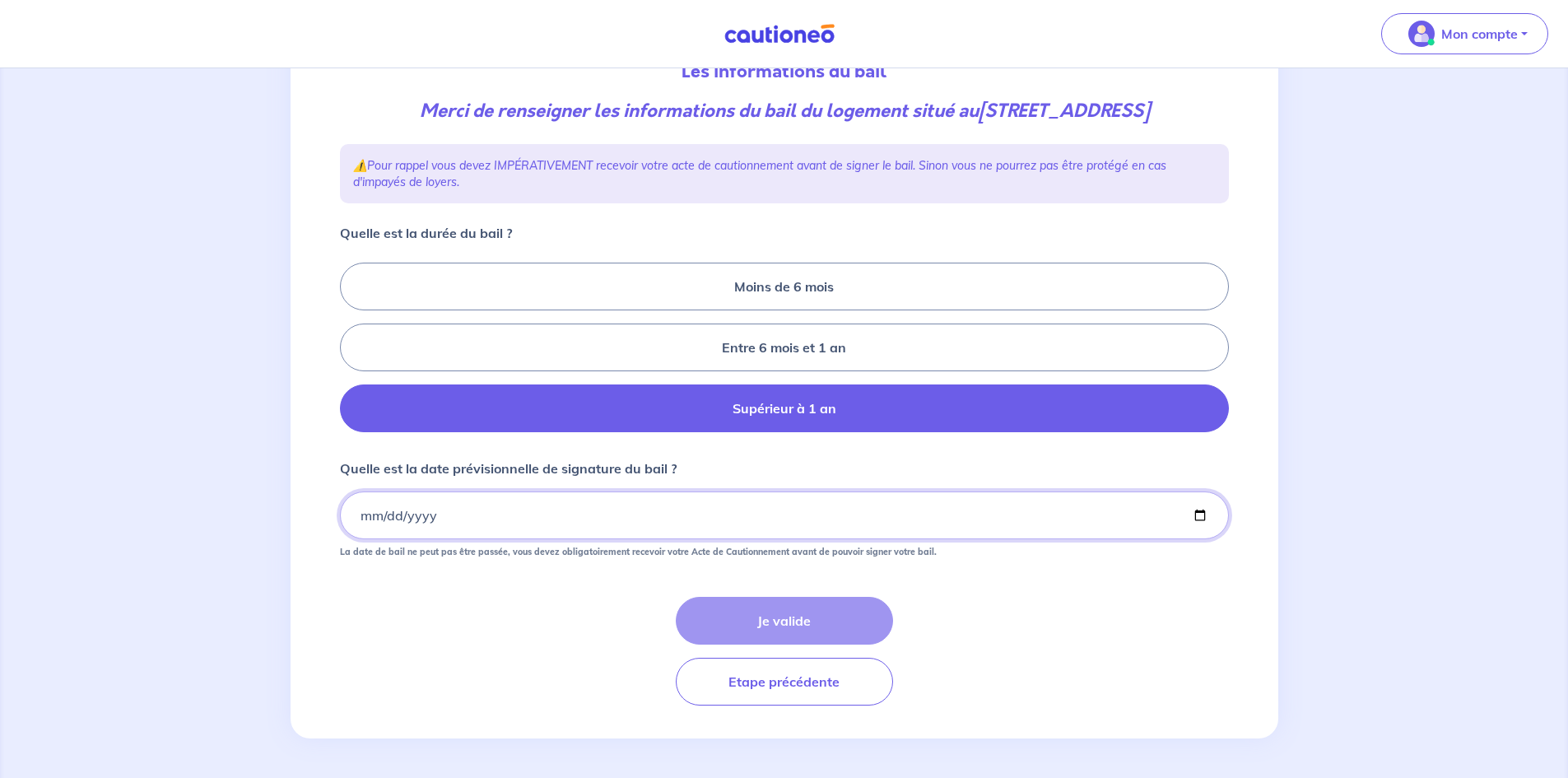
click at [361, 517] on input "Quelle est la date prévisionnelle de signature du bail ?" at bounding box center [784, 514] width 889 height 47
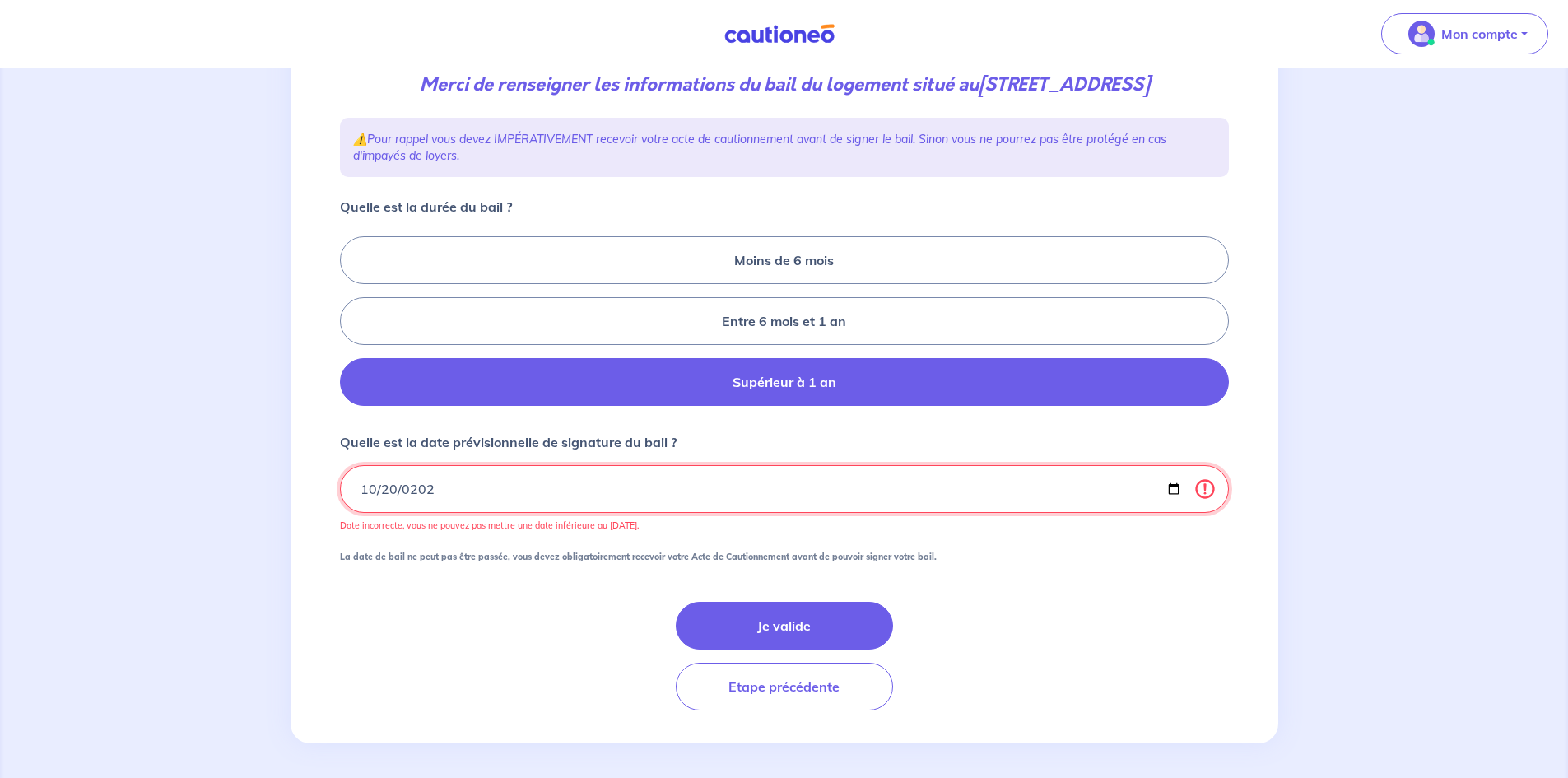
type input "2025-10-20"
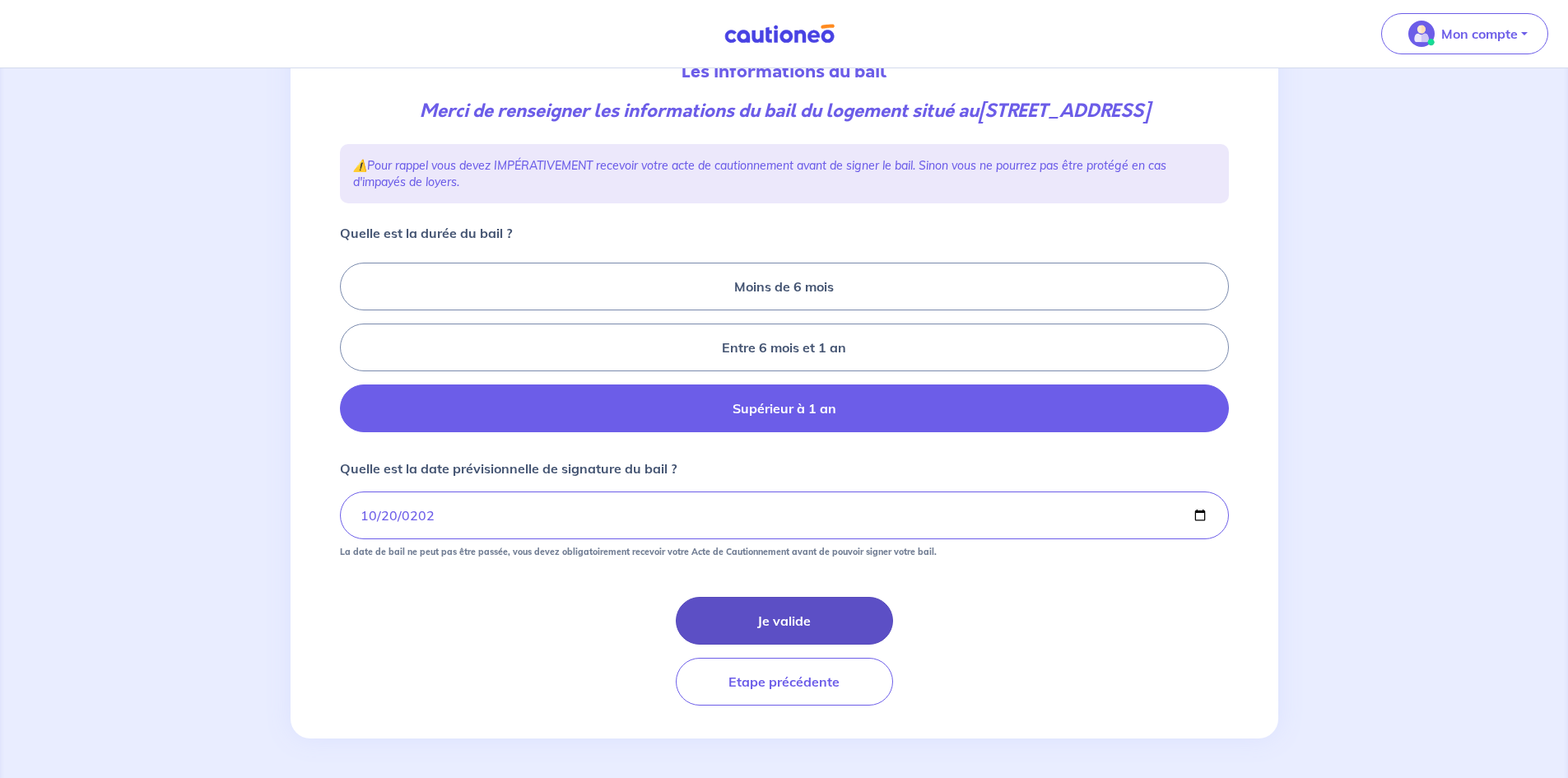
click at [823, 630] on button "Je valide" at bounding box center [784, 620] width 217 height 47
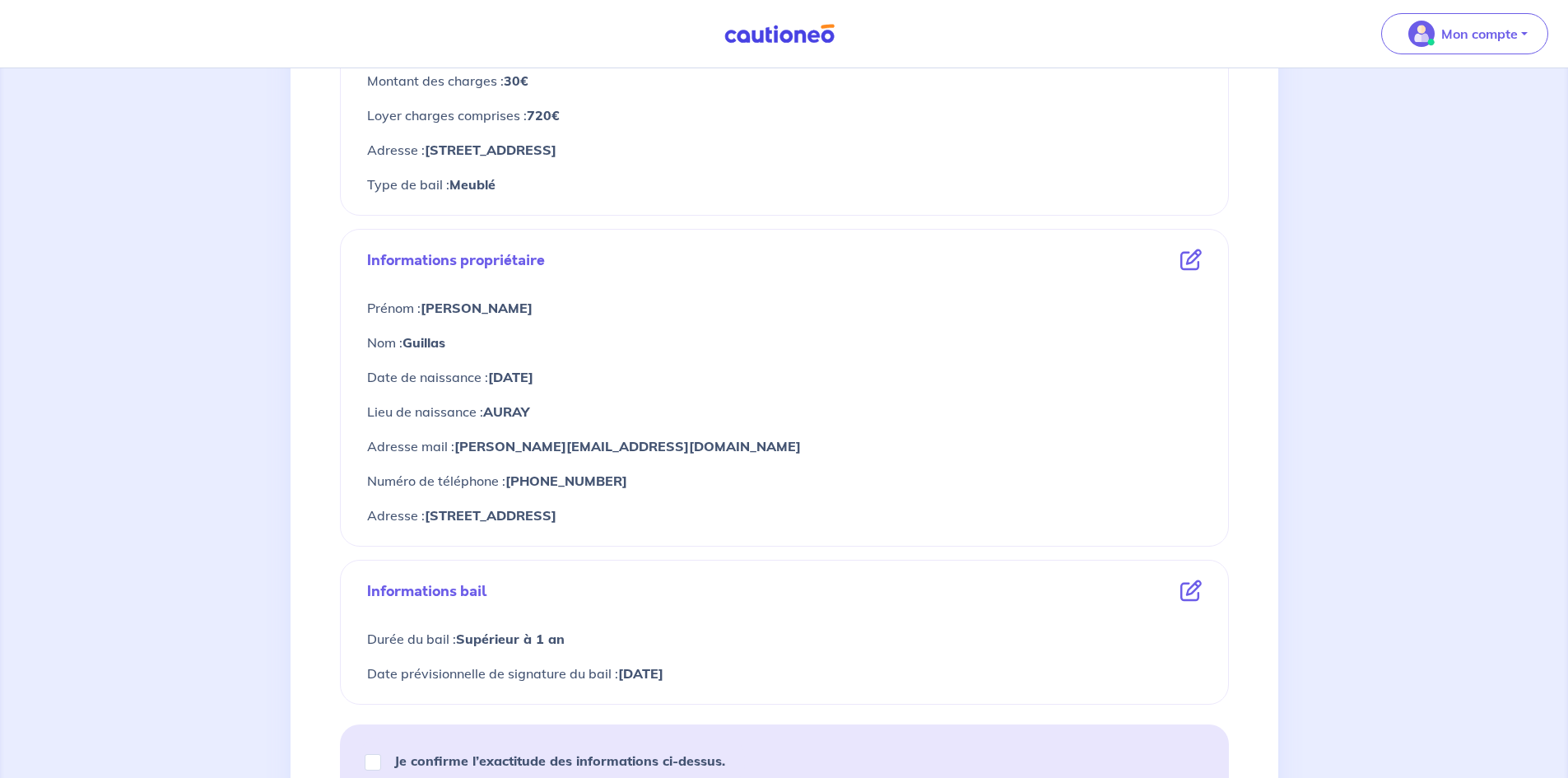
scroll to position [672, 0]
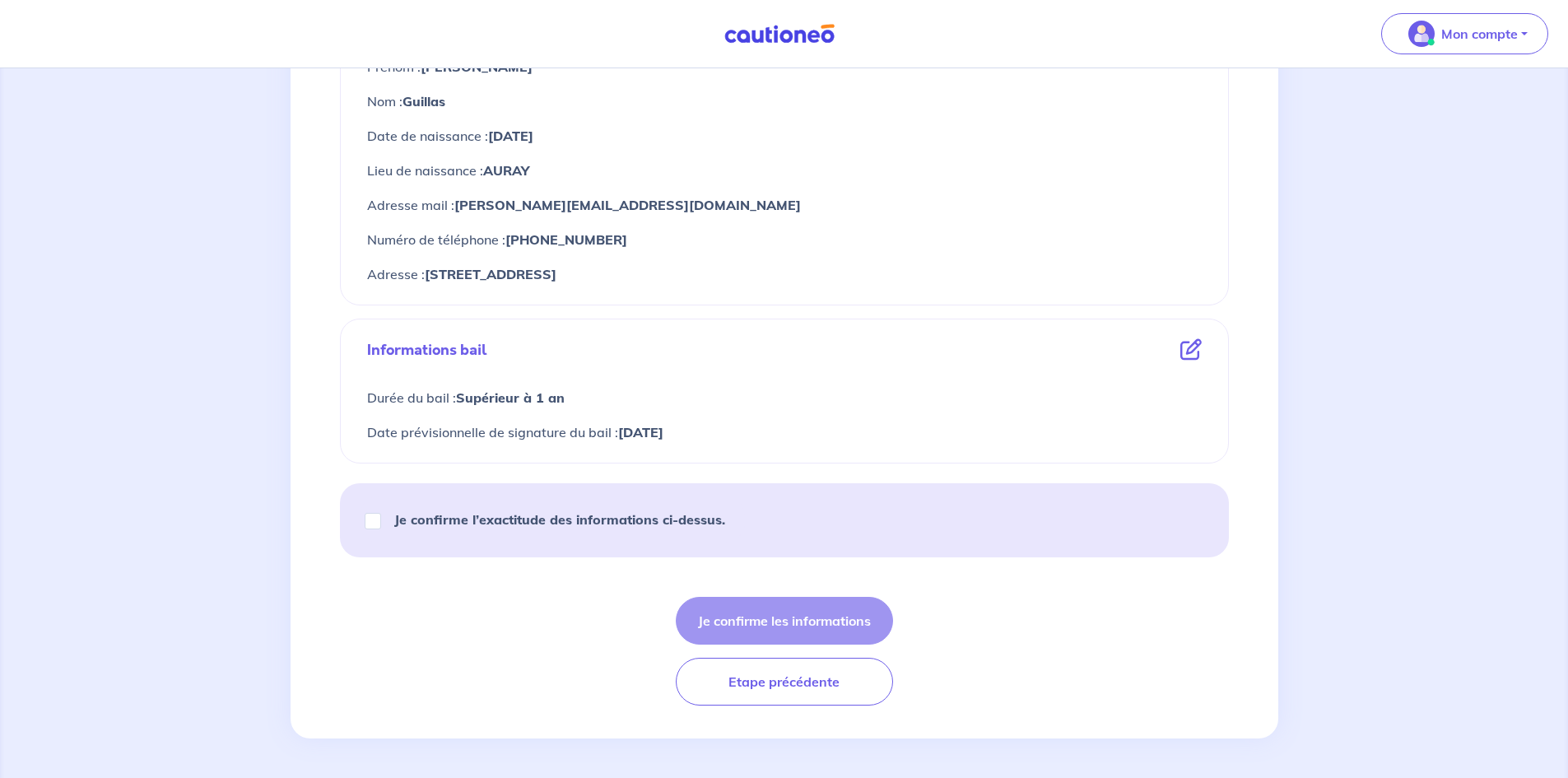
click at [574, 523] on strong "Je confirme l’exactitude des informations ci-dessus." at bounding box center [559, 518] width 331 height 16
click at [381, 523] on input "Je confirme l’exactitude des informations ci-dessus." at bounding box center [373, 520] width 16 height 16
checkbox input "true"
click at [702, 597] on form "Informations location Loyer hors charges : 690€ Montant des charges : 30€ Loyer…" at bounding box center [784, 215] width 889 height 980
click at [707, 604] on button "Je confirme les informations" at bounding box center [784, 620] width 217 height 47
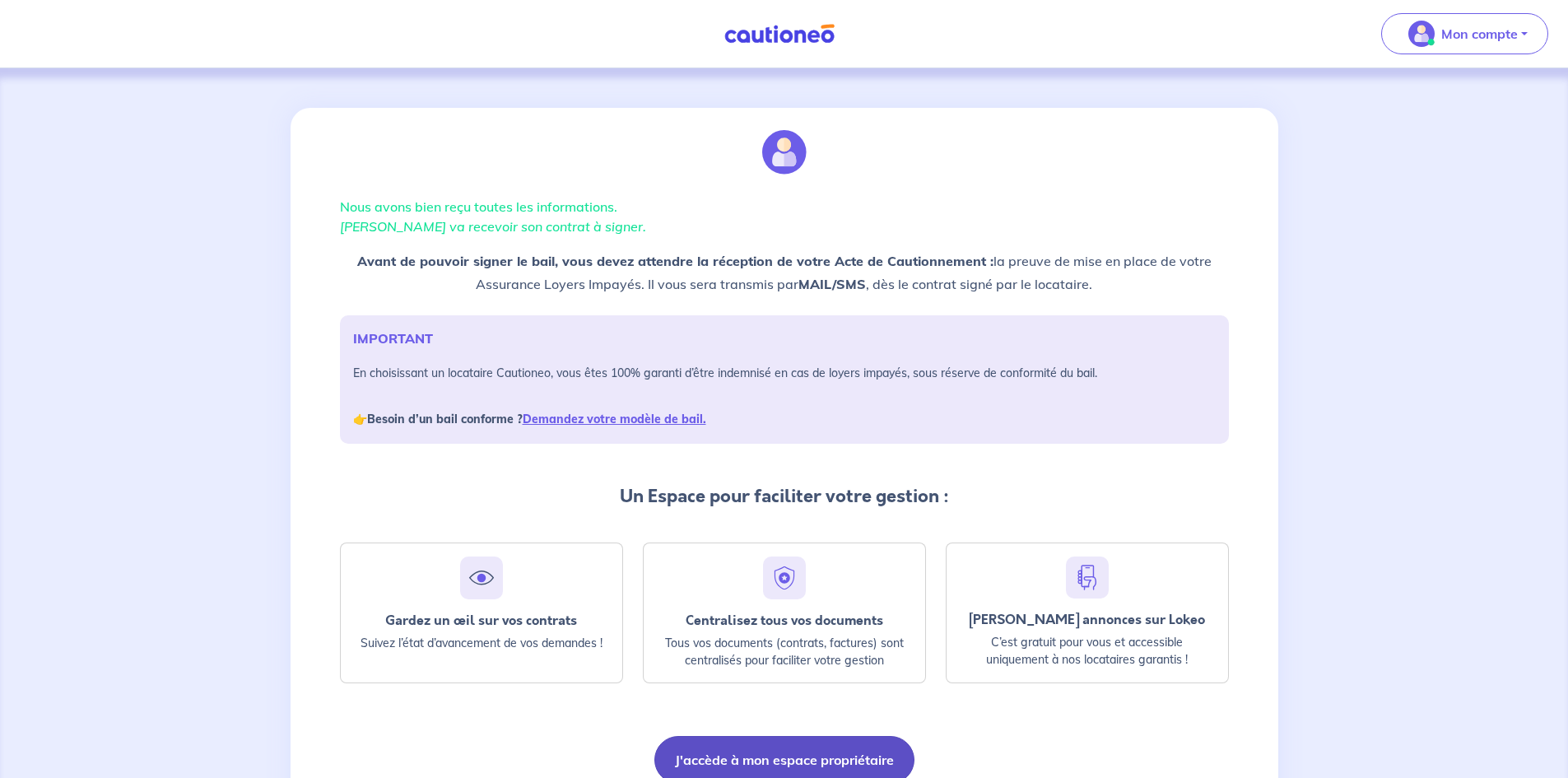
click at [703, 746] on button "J'accède à mon espace propriétaire" at bounding box center [784, 759] width 260 height 47
